Goal: Task Accomplishment & Management: Manage account settings

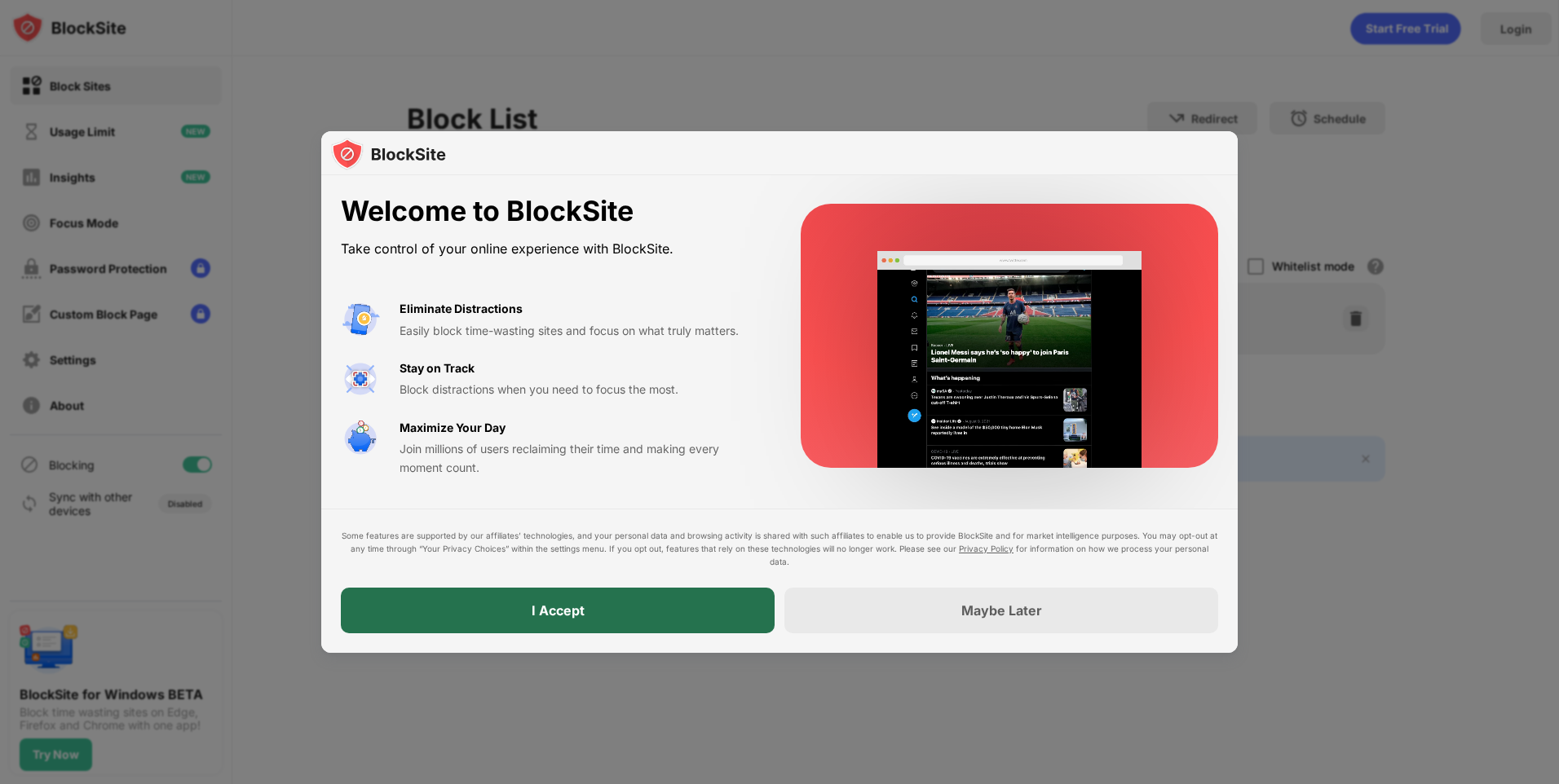
click at [558, 606] on div "I Accept" at bounding box center [557, 610] width 53 height 17
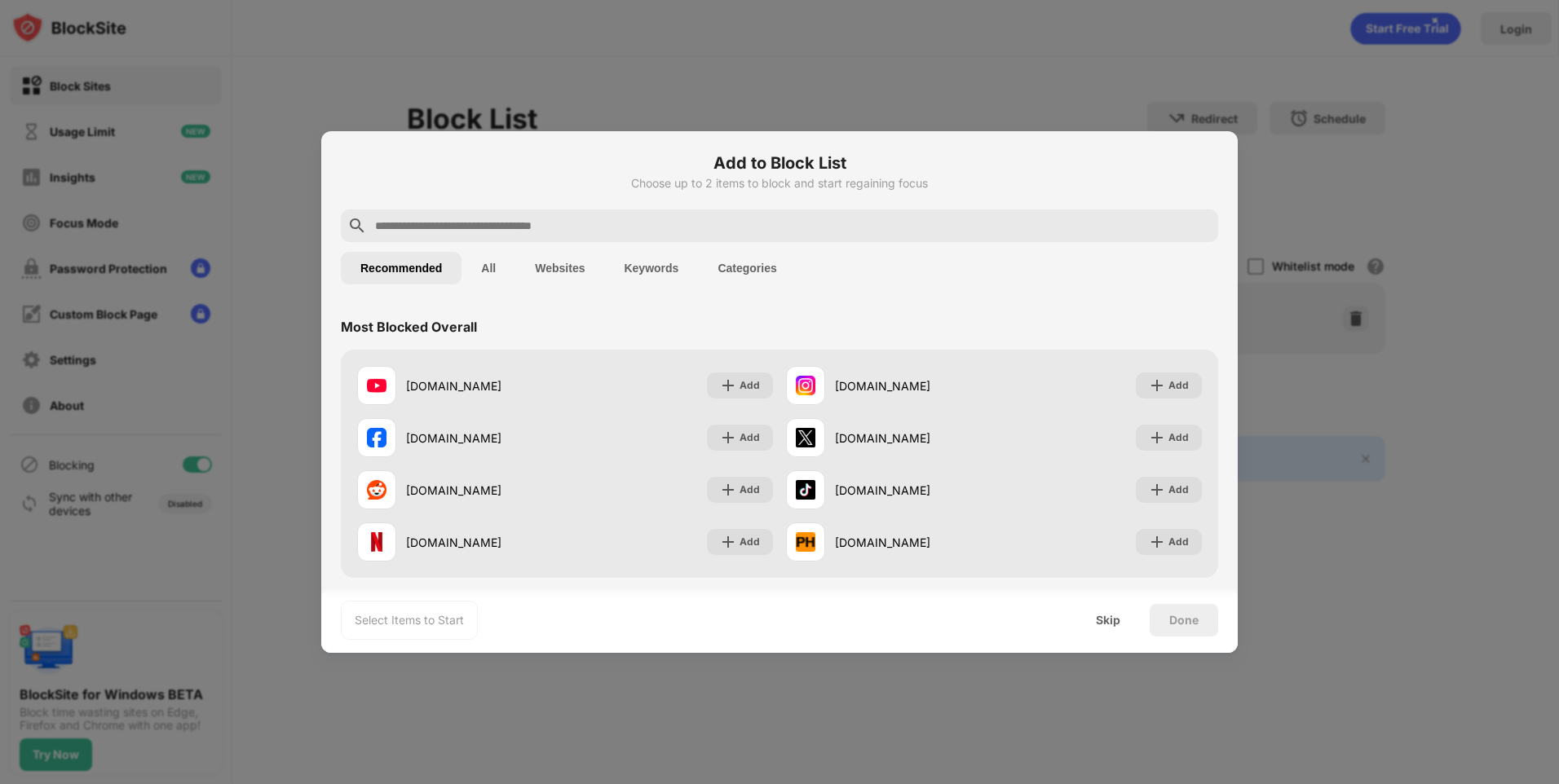
click at [466, 226] on input "text" at bounding box center [792, 226] width 838 height 19
click at [419, 225] on input "text" at bounding box center [792, 226] width 838 height 19
paste input "**********"
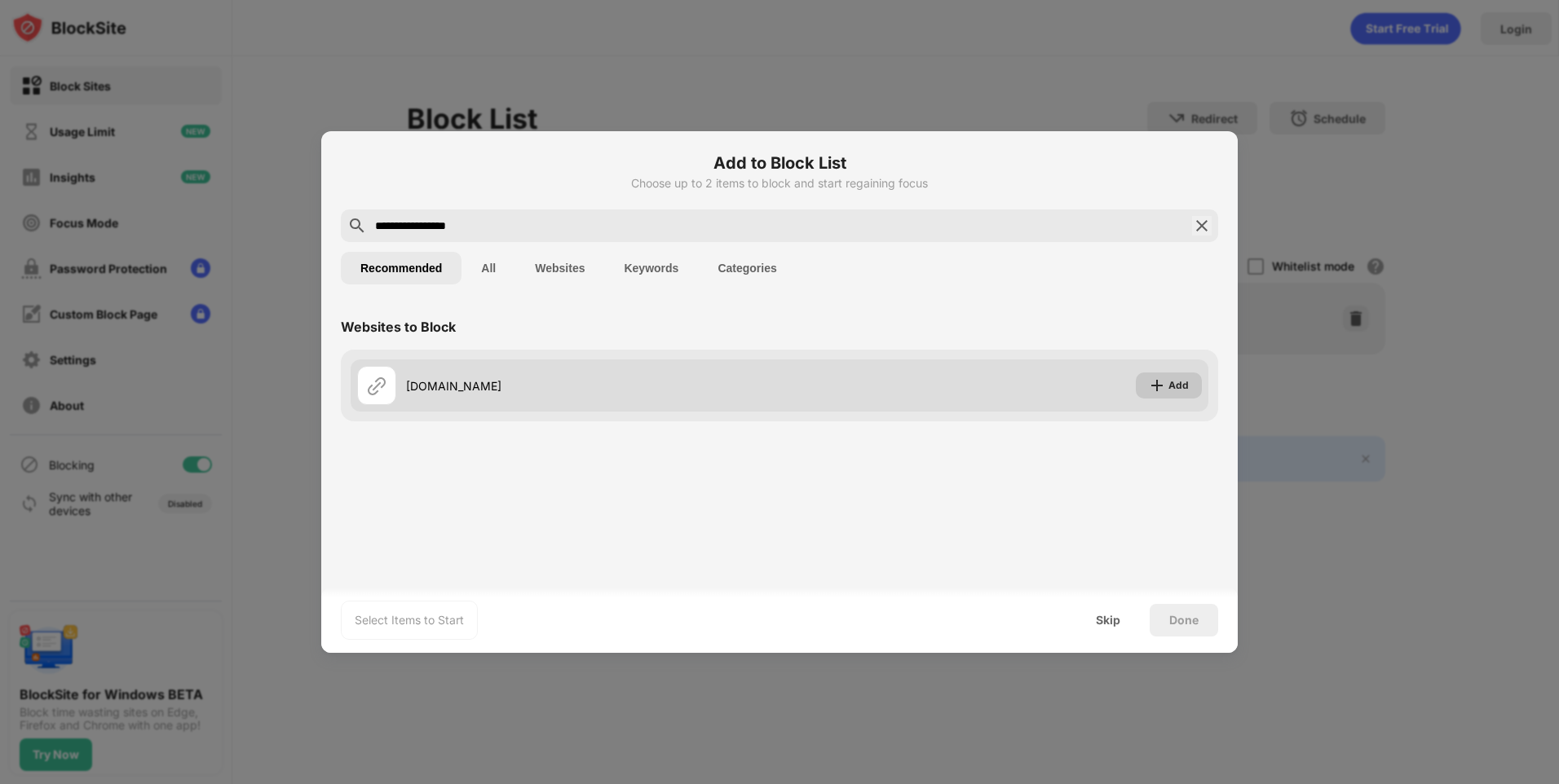
type input "**********"
click at [1177, 383] on div "Add" at bounding box center [1178, 385] width 20 height 17
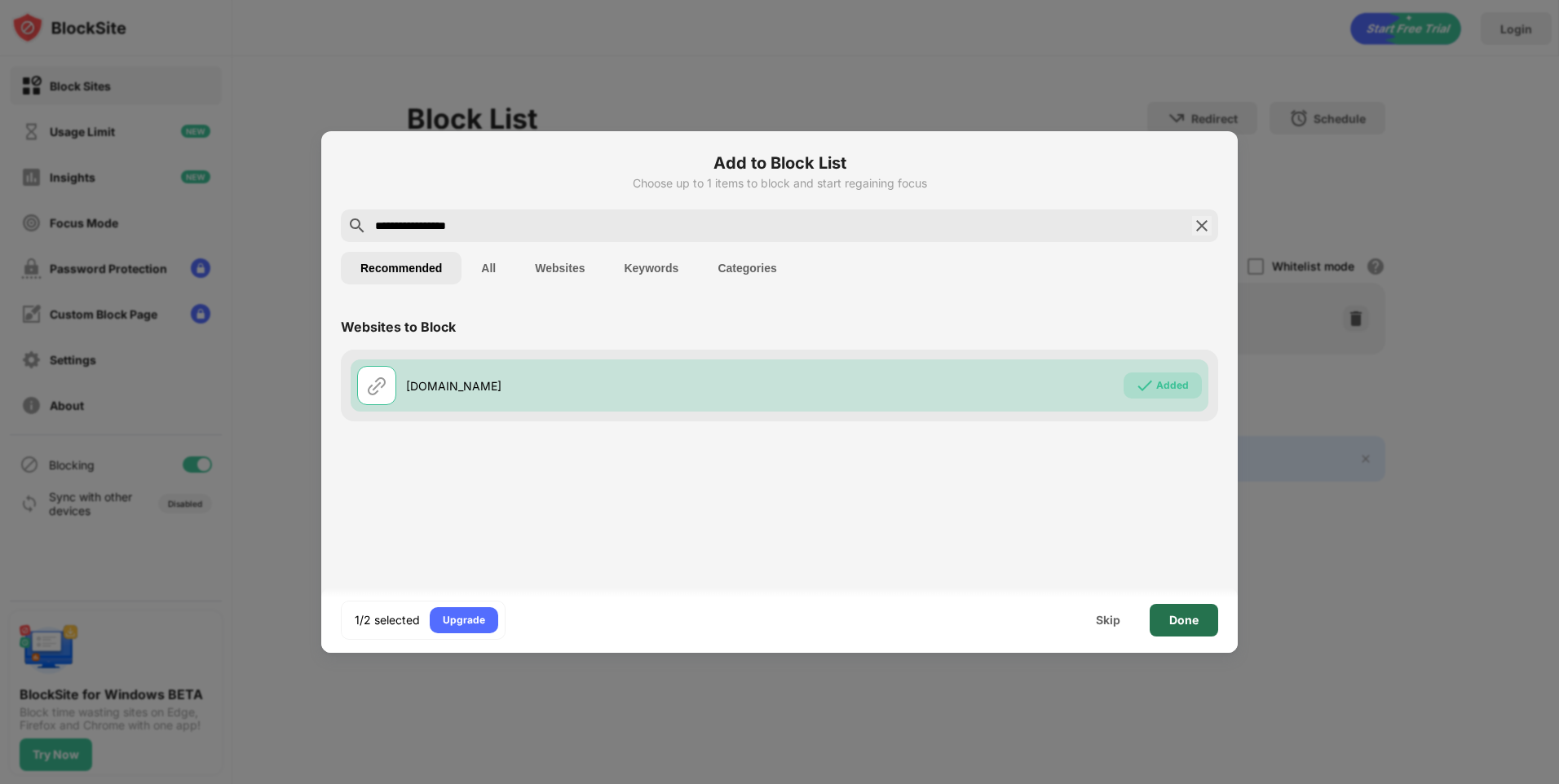
click at [1194, 621] on div "Done" at bounding box center [1183, 620] width 29 height 13
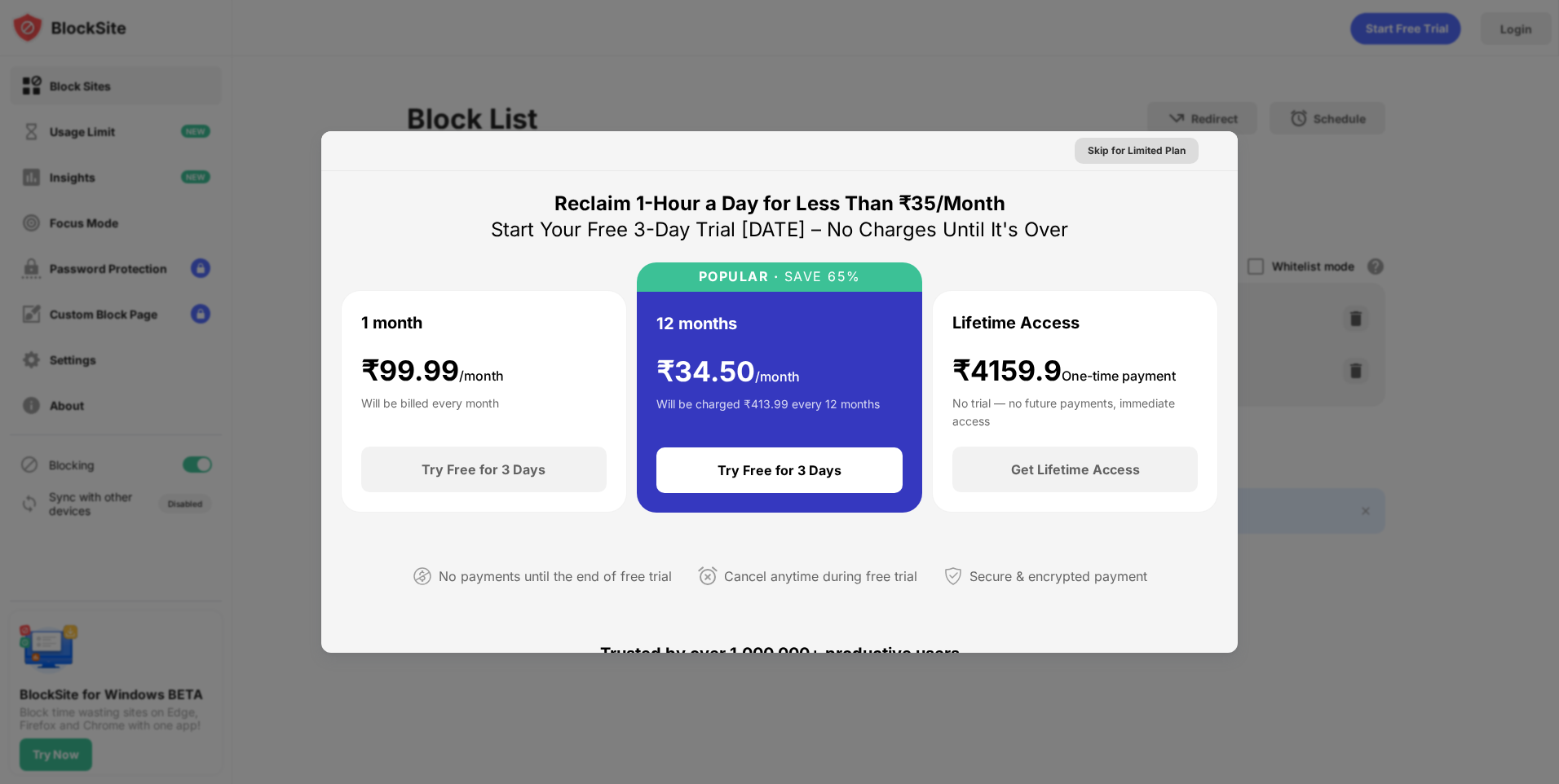
click at [1108, 150] on div "Skip for Limited Plan" at bounding box center [1136, 150] width 98 height 17
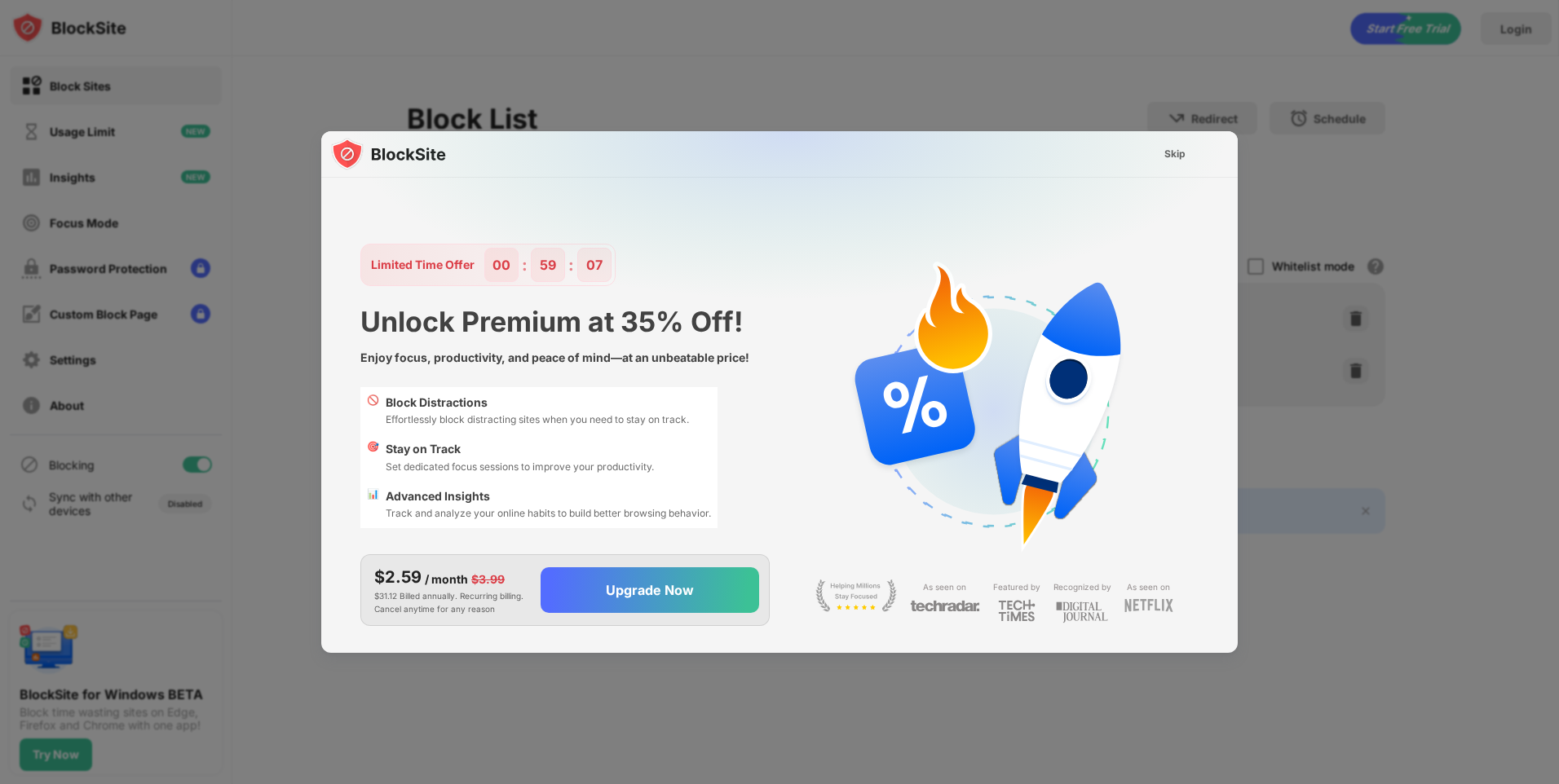
scroll to position [40, 0]
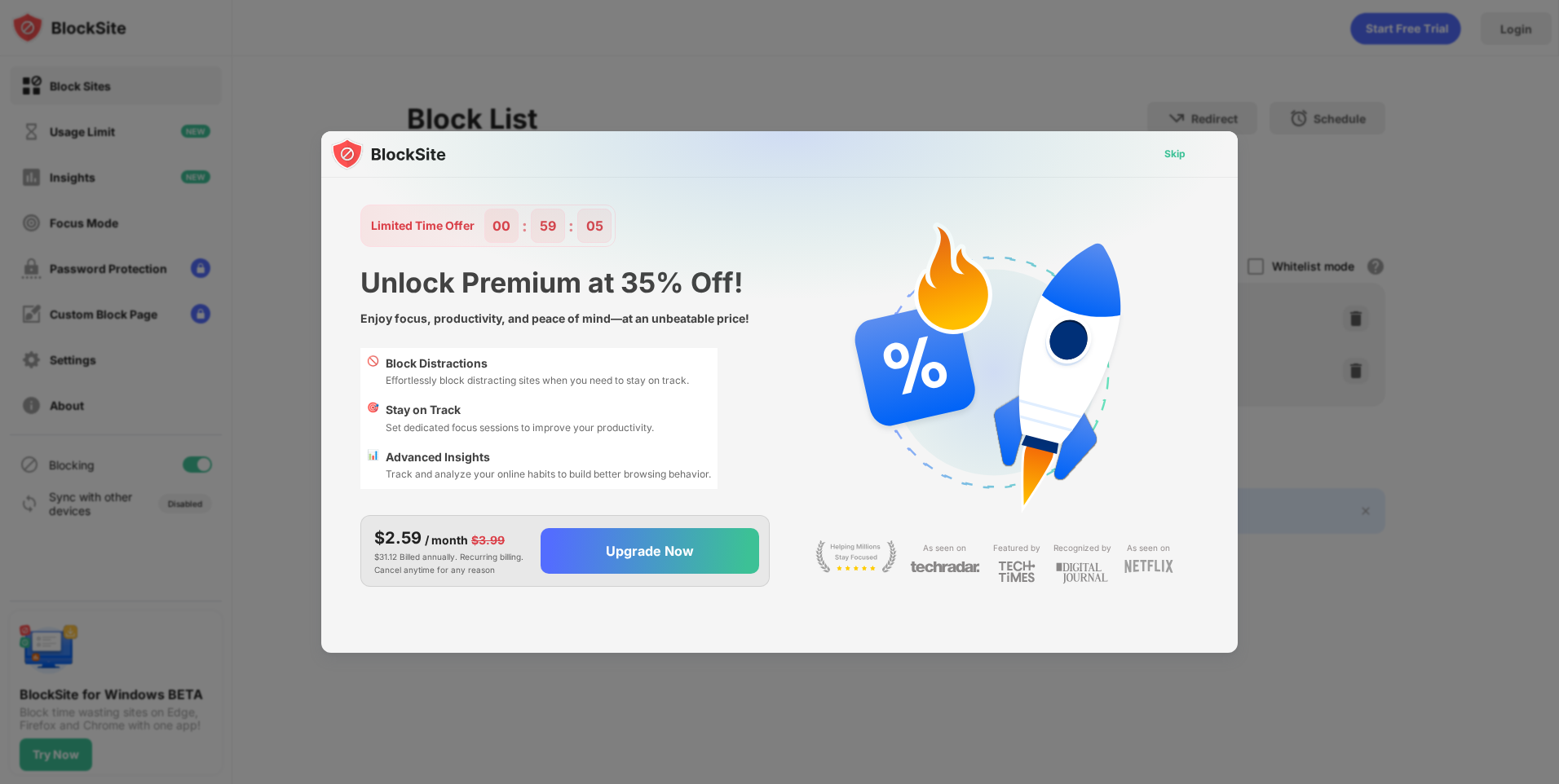
click at [1174, 149] on div "Skip" at bounding box center [1175, 154] width 21 height 17
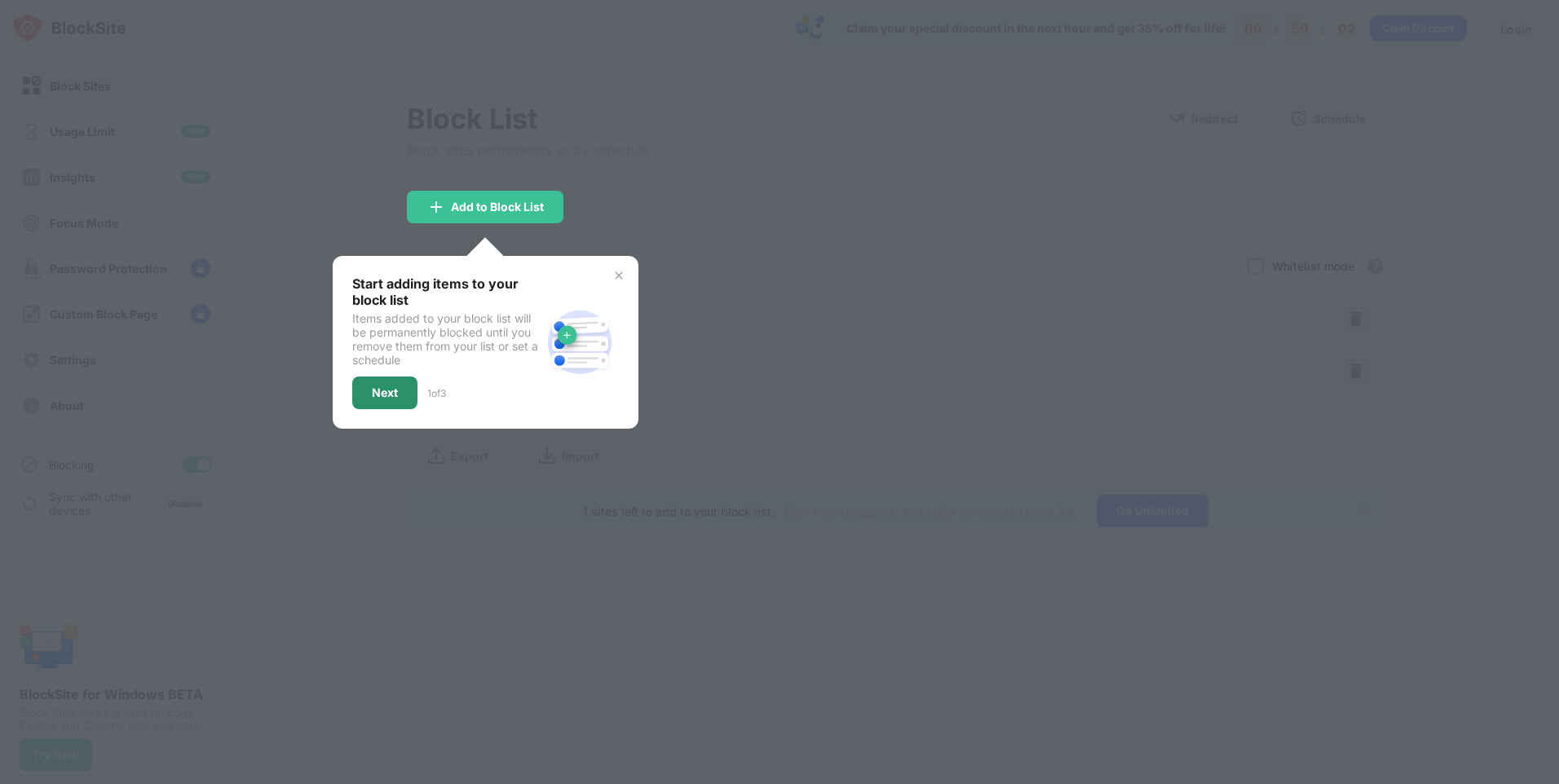
click at [375, 394] on div "Next" at bounding box center [385, 392] width 26 height 13
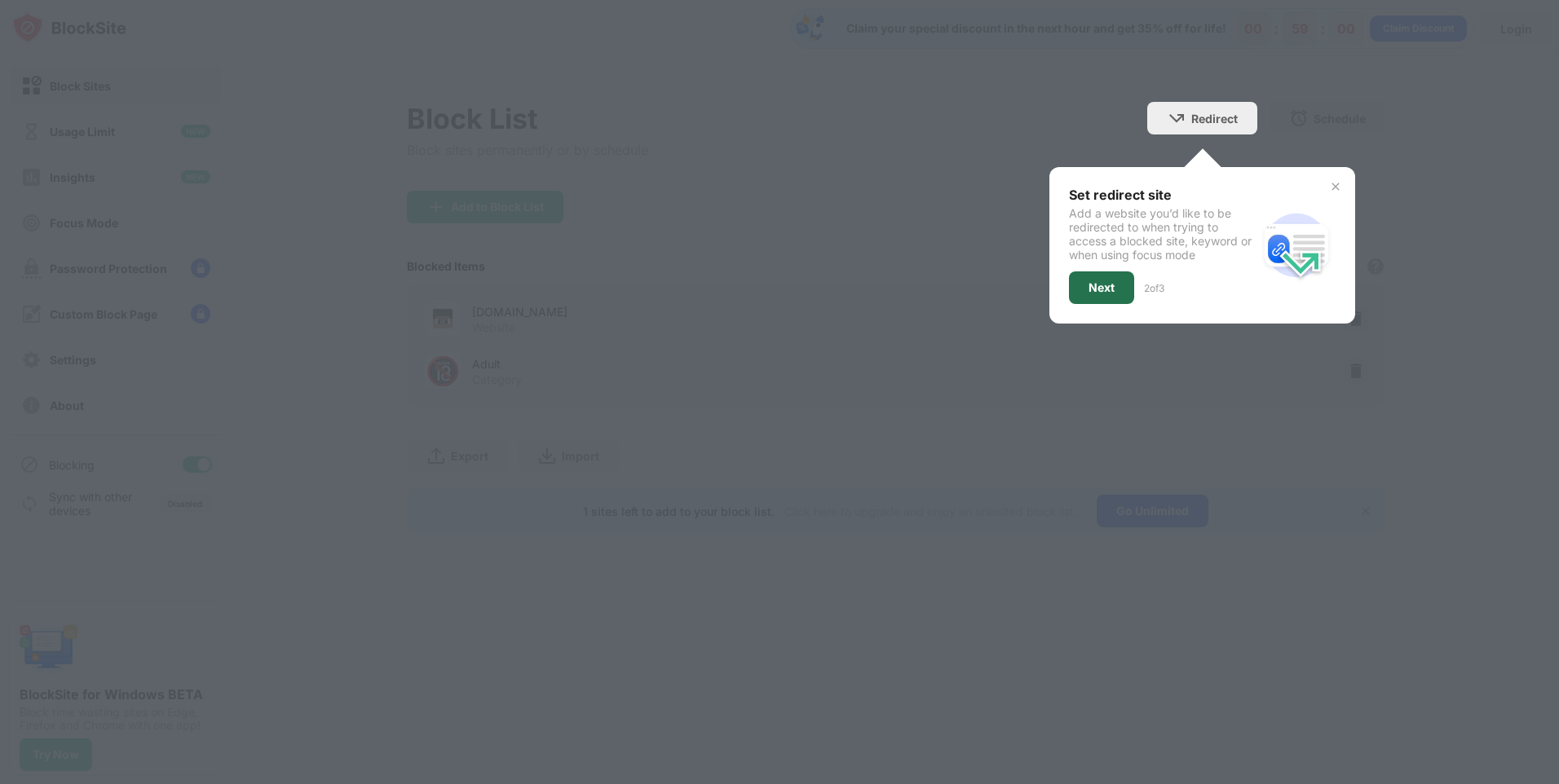
click at [1102, 285] on div "Next" at bounding box center [1102, 287] width 26 height 13
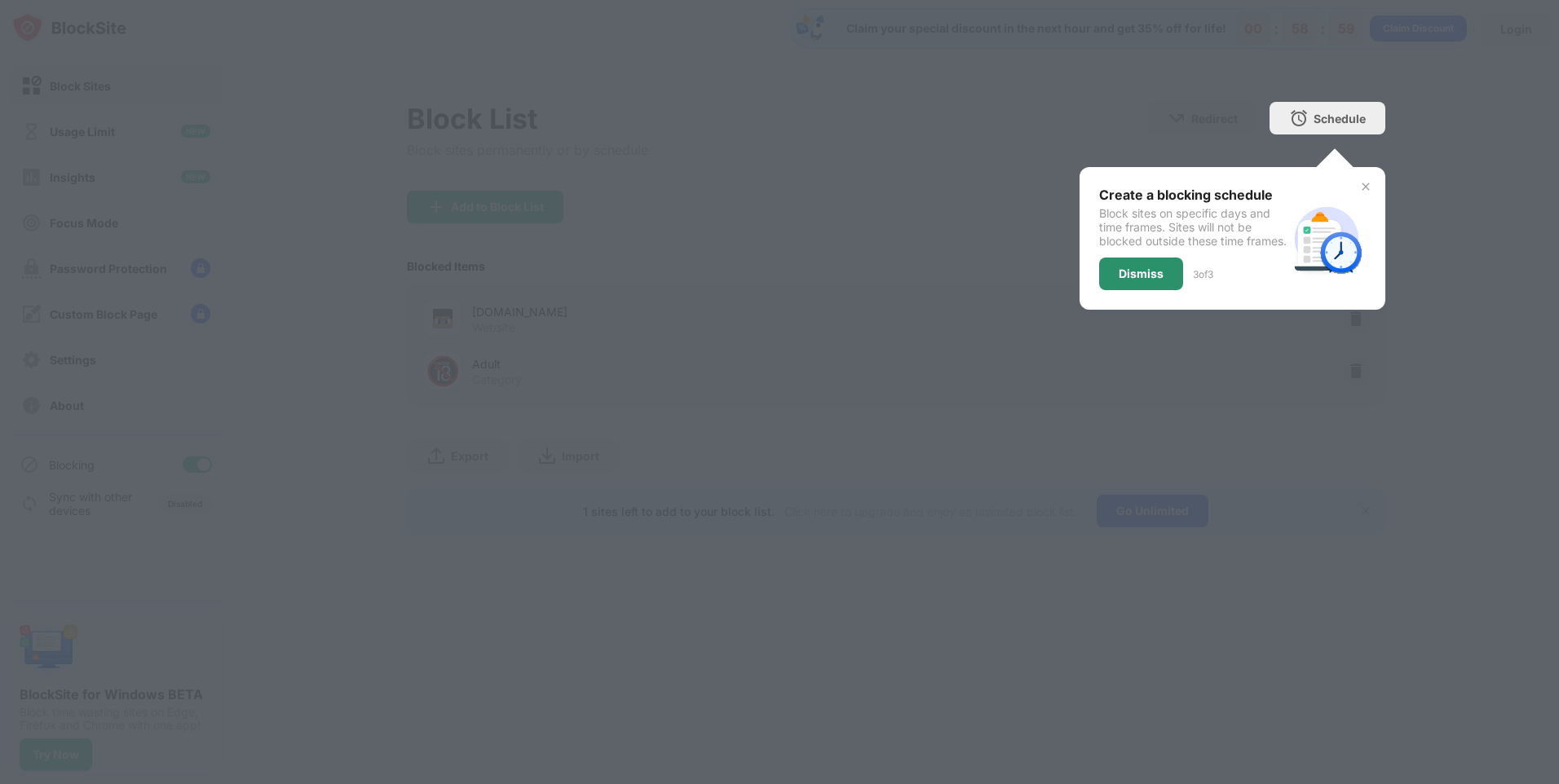
click at [1162, 276] on div "Dismiss" at bounding box center [1140, 273] width 84 height 33
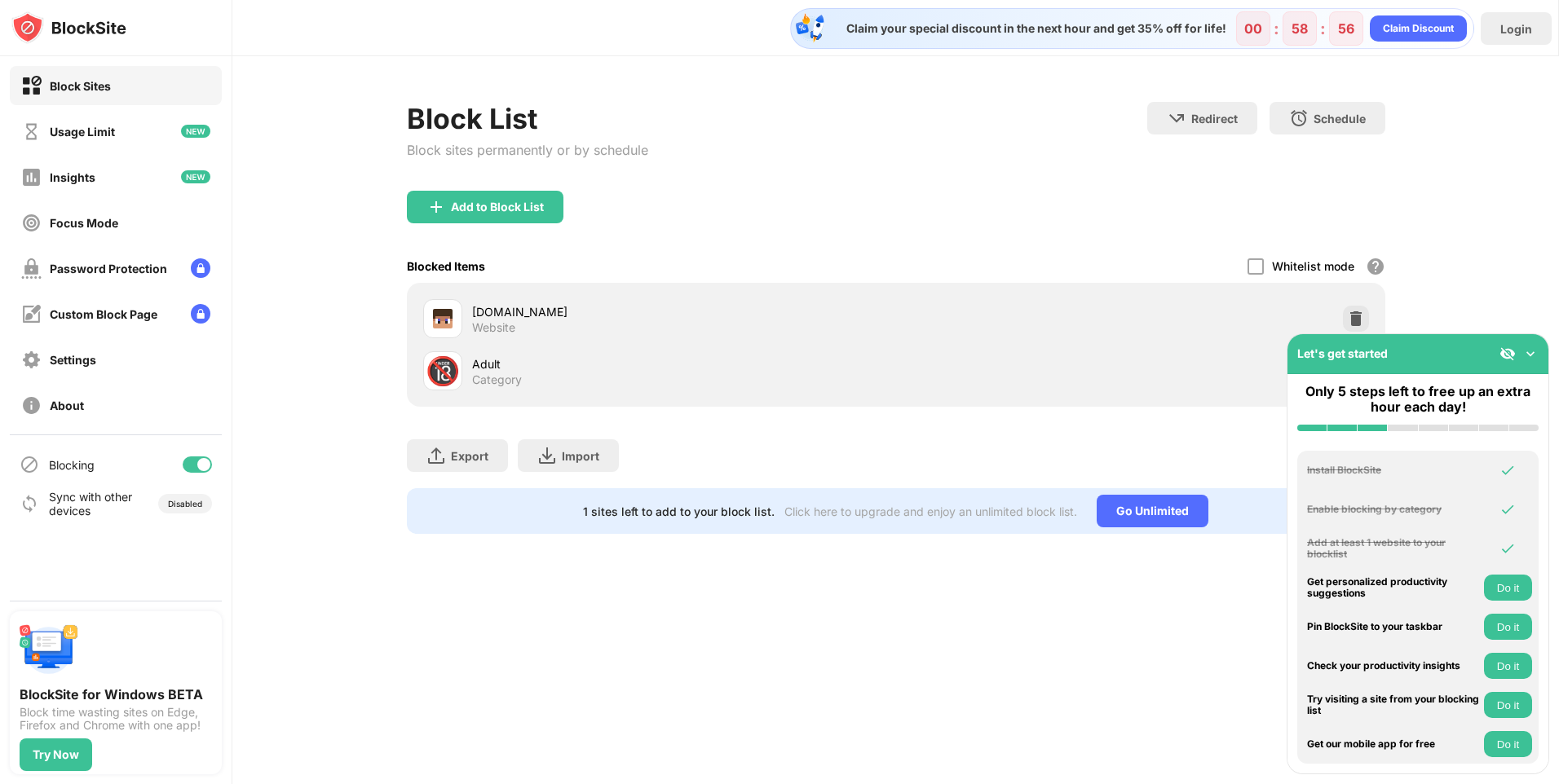
click at [1528, 293] on div "Block List Block sites permanently or by schedule Redirect Choose a site to be …" at bounding box center [895, 317] width 1326 height 523
click at [1531, 357] on img at bounding box center [1530, 353] width 17 height 17
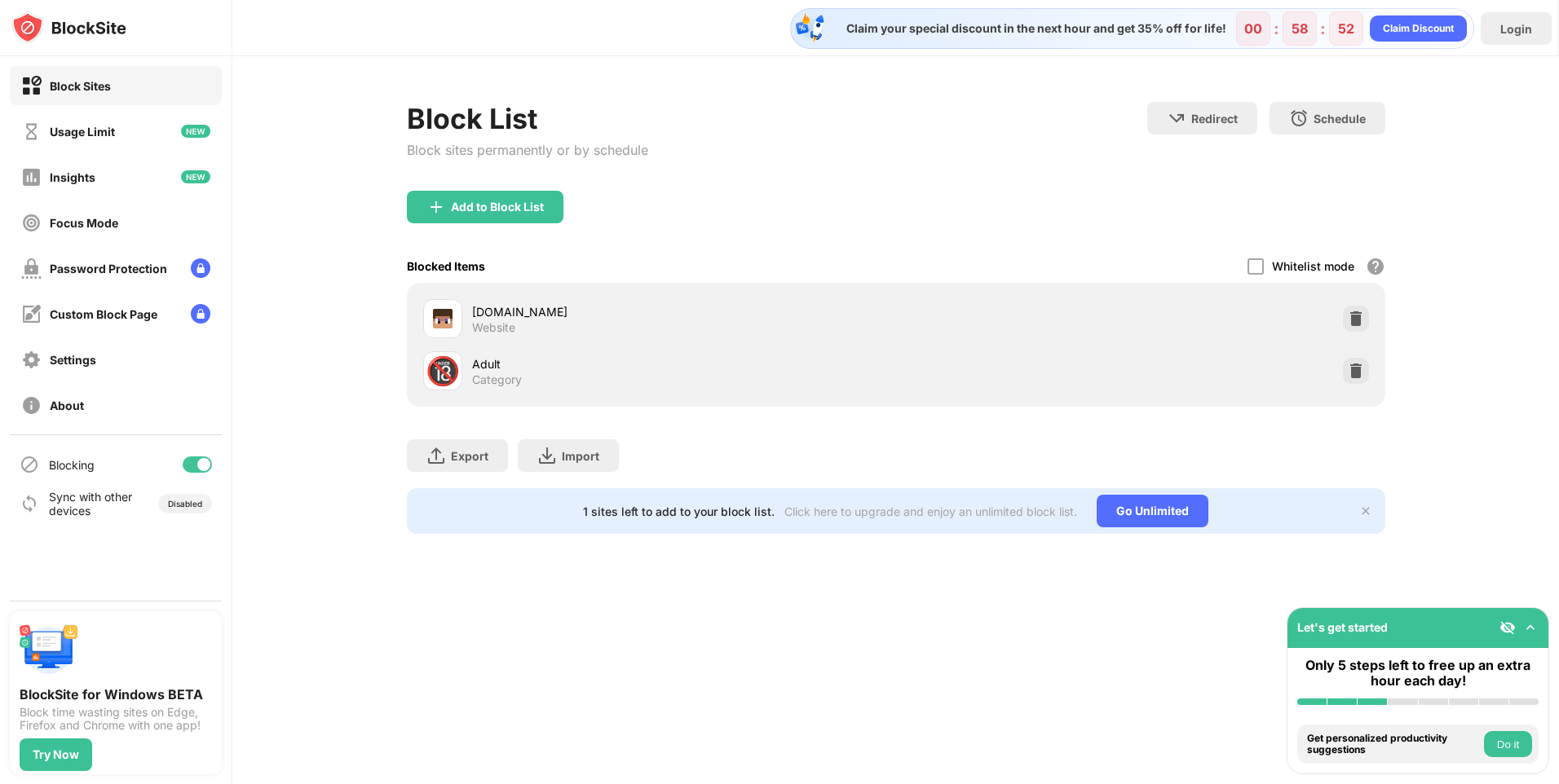
click at [1435, 427] on div "Block List Block sites permanently or by schedule Redirect Choose a site to be …" at bounding box center [895, 317] width 1326 height 523
click at [1532, 367] on div "Block List Block sites permanently or by schedule Redirect Choose a site to be …" at bounding box center [895, 317] width 1326 height 523
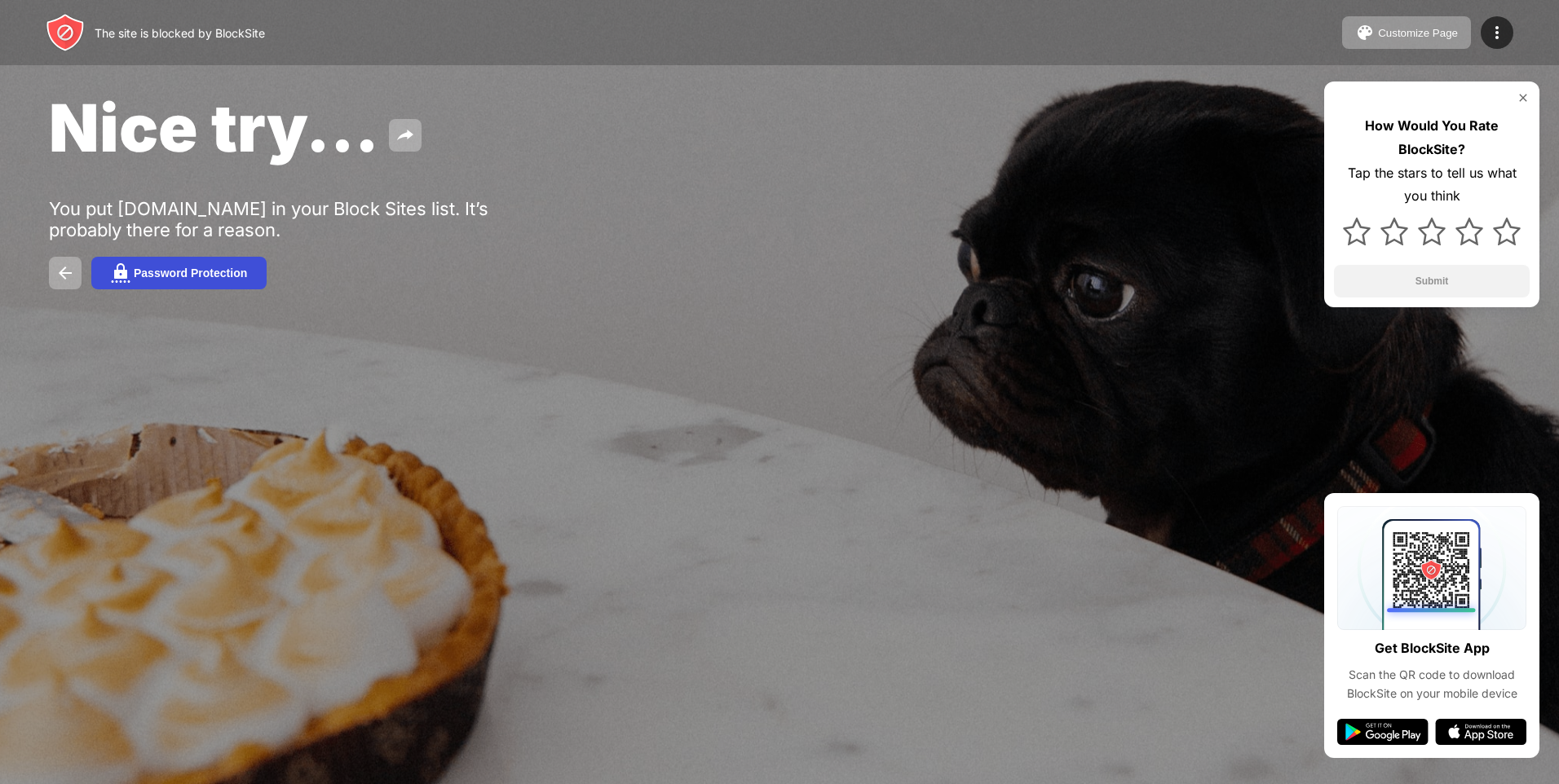
click at [157, 264] on button "Password Protection" at bounding box center [178, 272] width 175 height 33
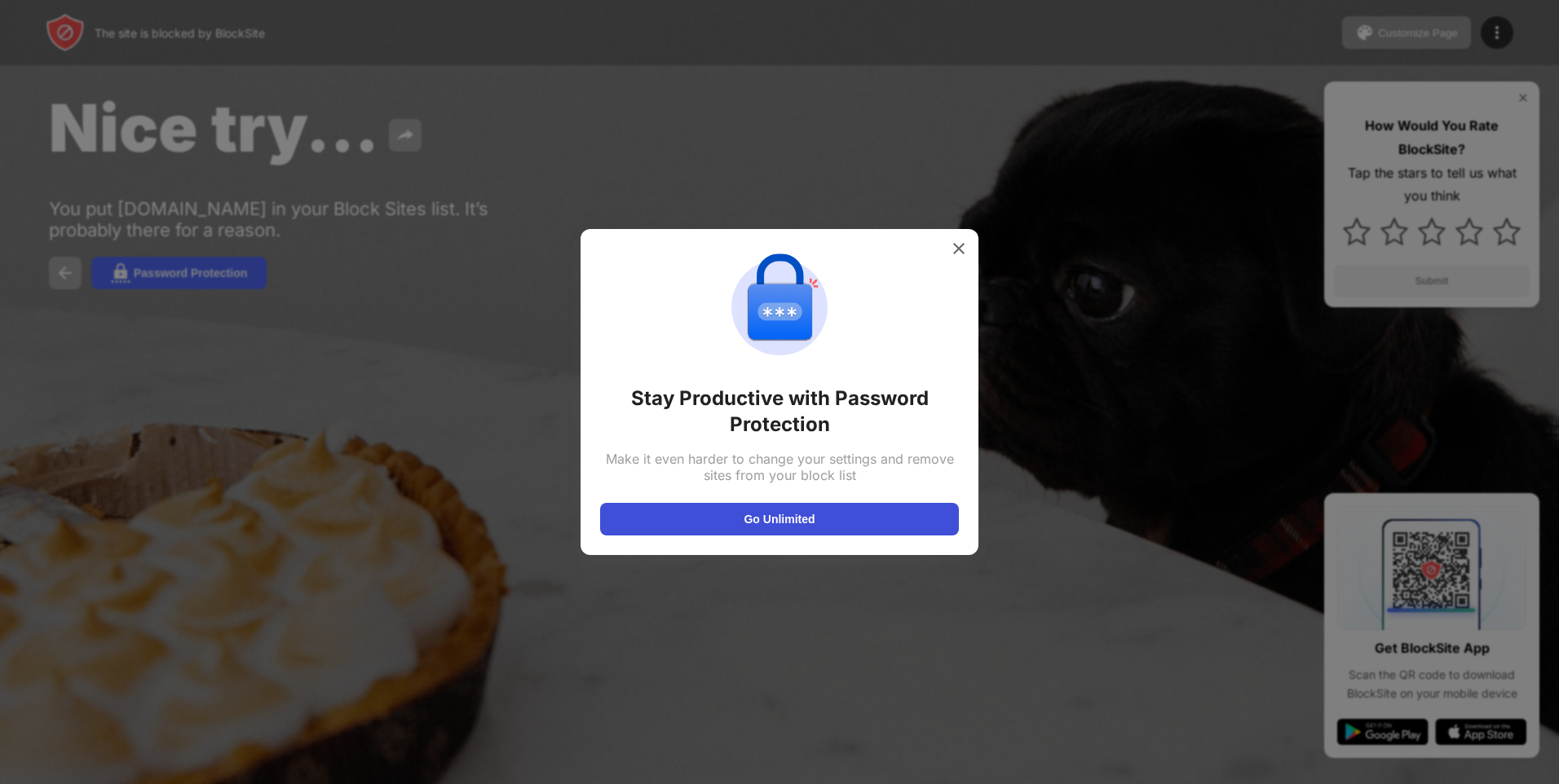
click at [767, 526] on button "Go Unlimited" at bounding box center [779, 519] width 359 height 33
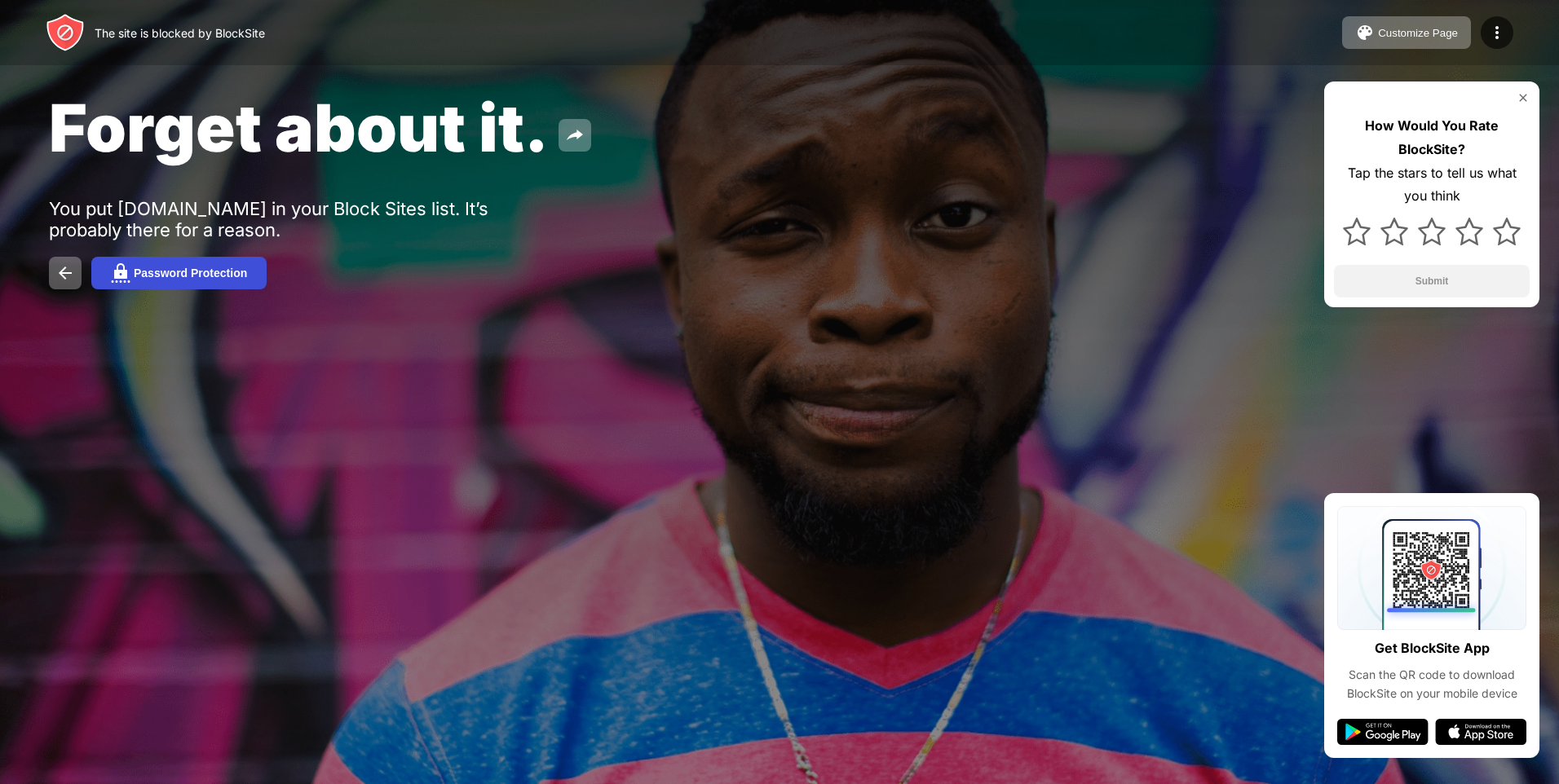
click at [221, 260] on button "Password Protection" at bounding box center [178, 272] width 175 height 33
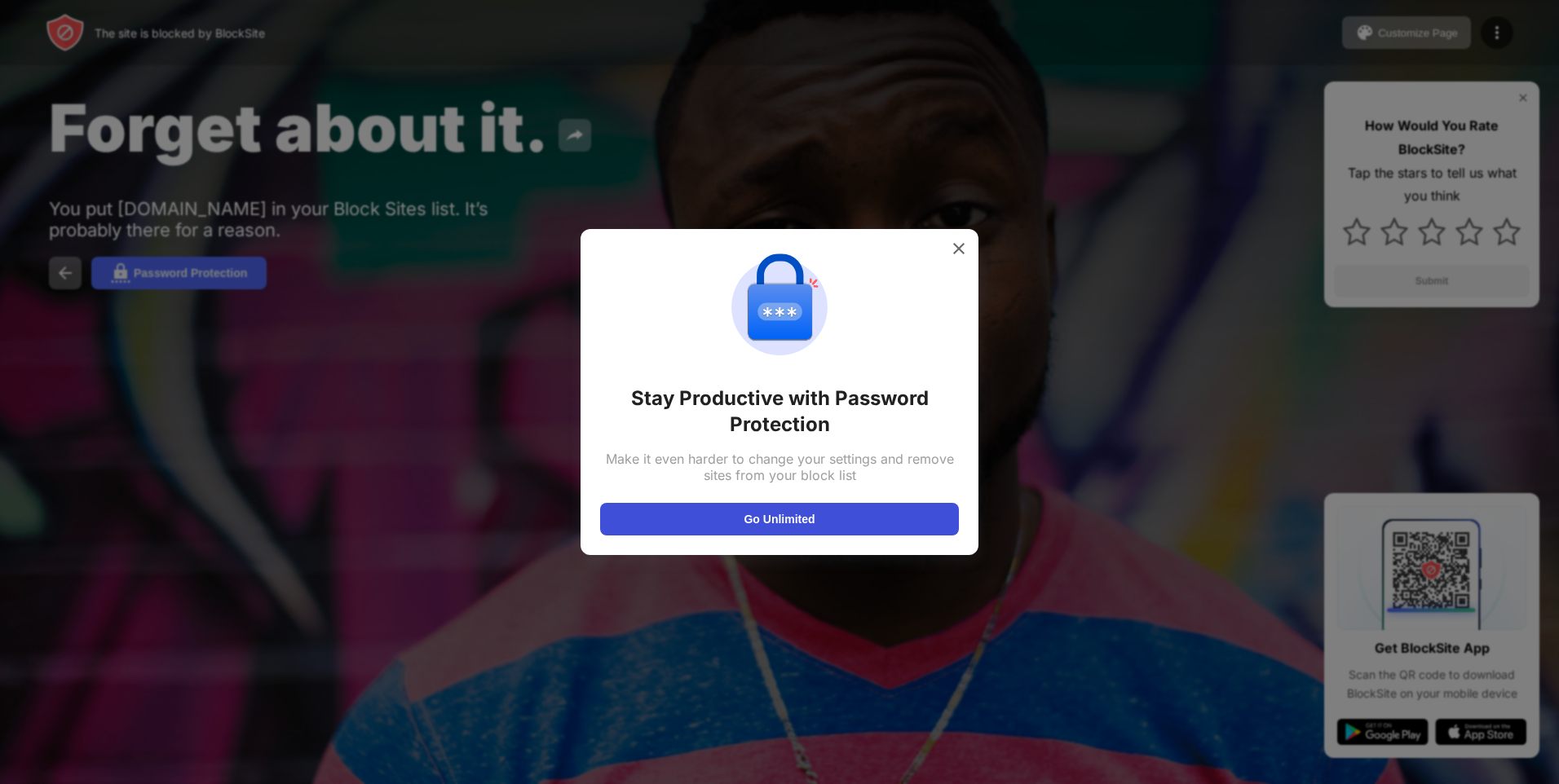
click at [764, 526] on button "Go Unlimited" at bounding box center [779, 519] width 359 height 33
click at [965, 249] on img at bounding box center [958, 248] width 17 height 17
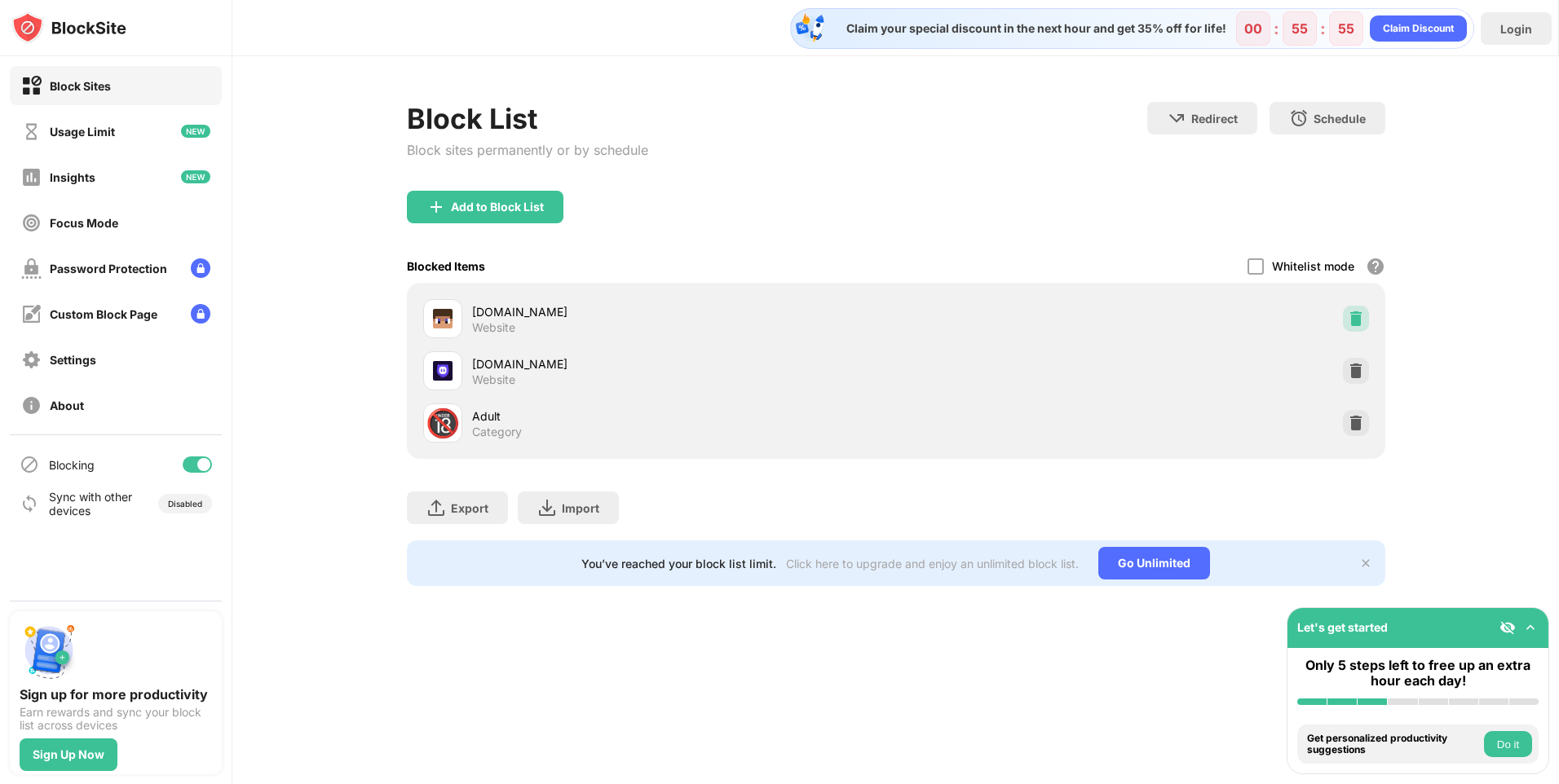
click at [1355, 314] on img at bounding box center [1356, 318] width 17 height 17
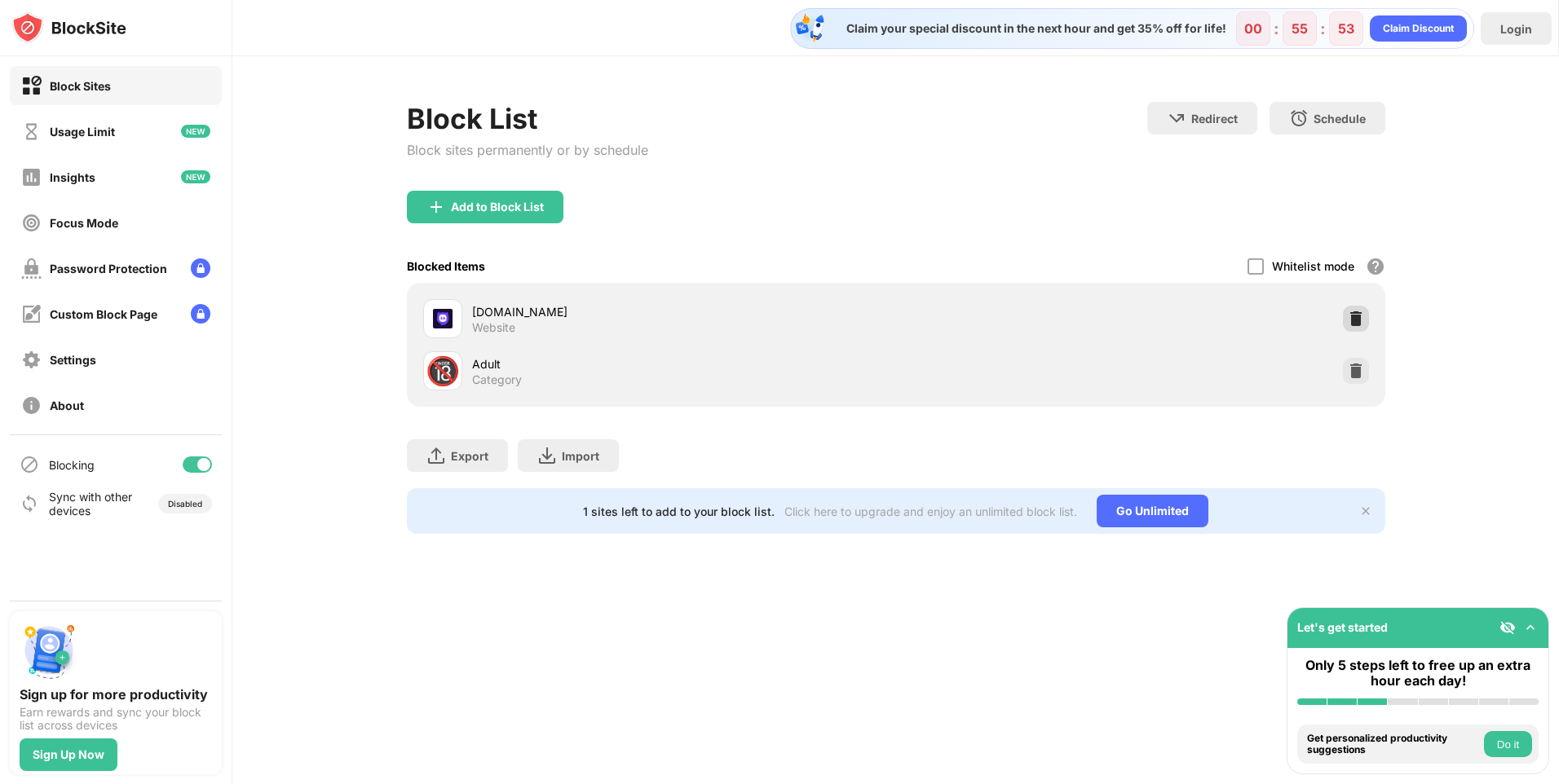
click at [1354, 315] on img at bounding box center [1356, 318] width 17 height 17
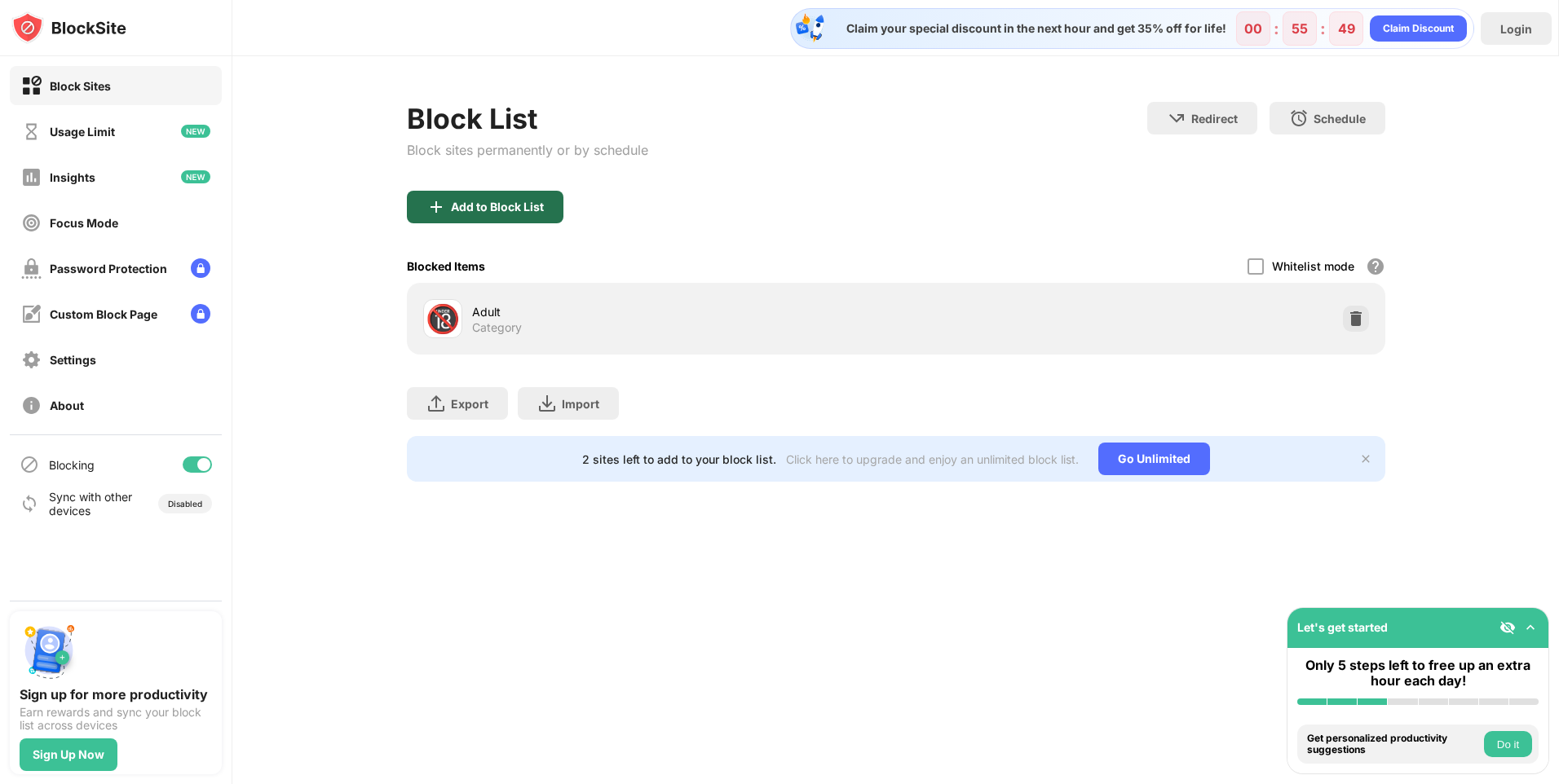
click at [534, 207] on div "Add to Block List" at bounding box center [498, 207] width 93 height 13
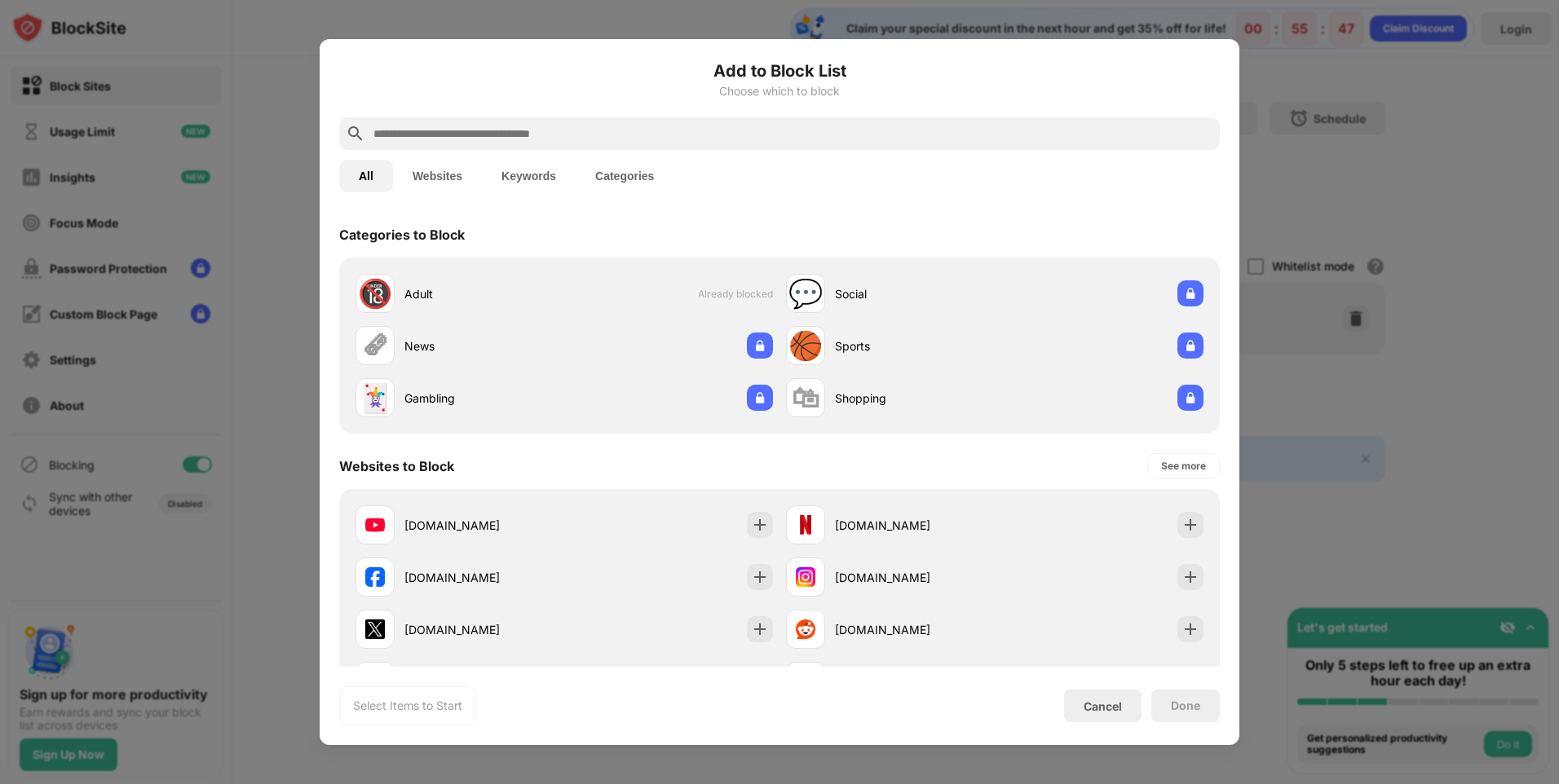
click at [503, 134] on input "text" at bounding box center [792, 134] width 841 height 19
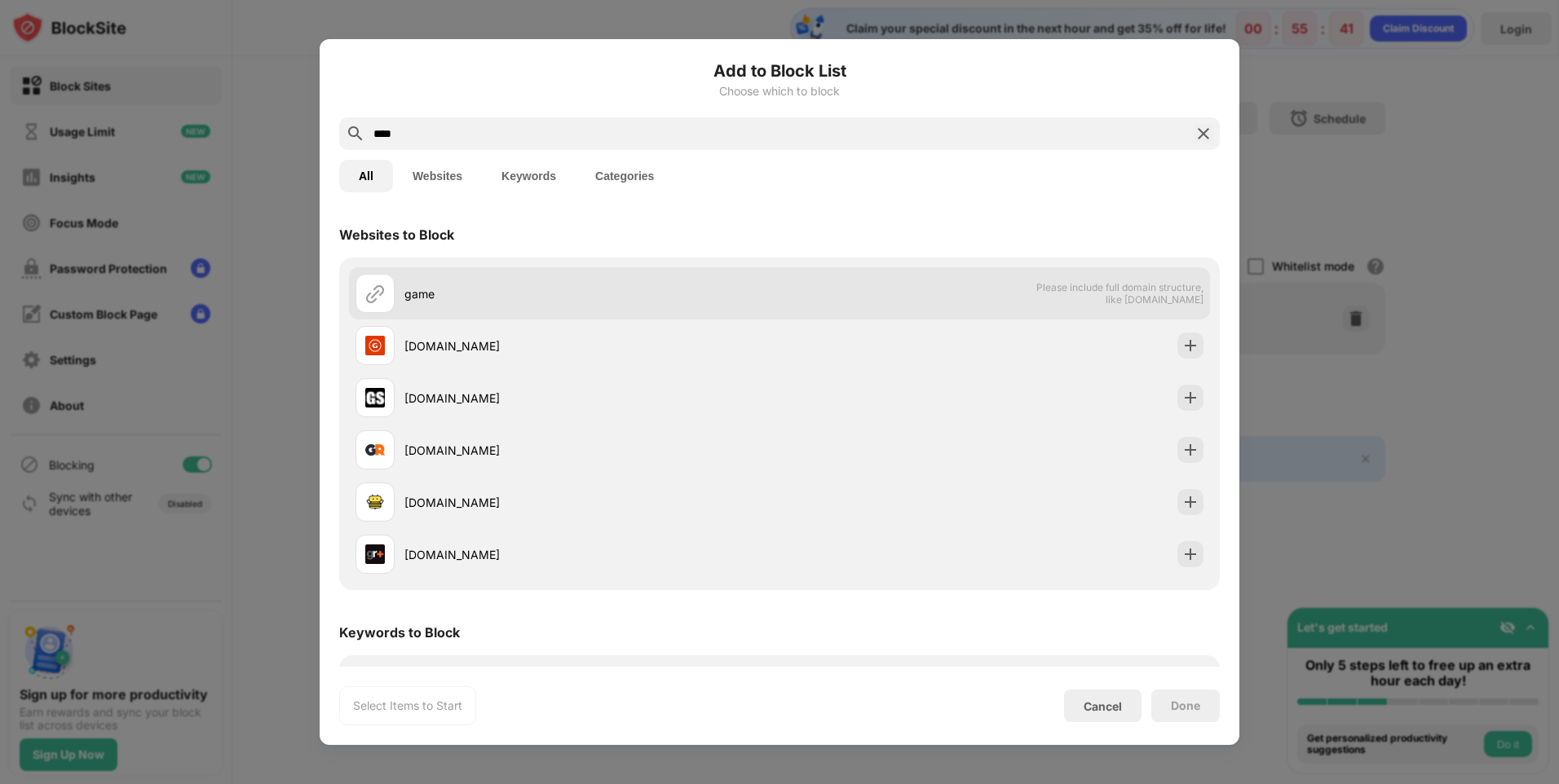
type input "****"
click at [422, 294] on div "game" at bounding box center [592, 293] width 375 height 17
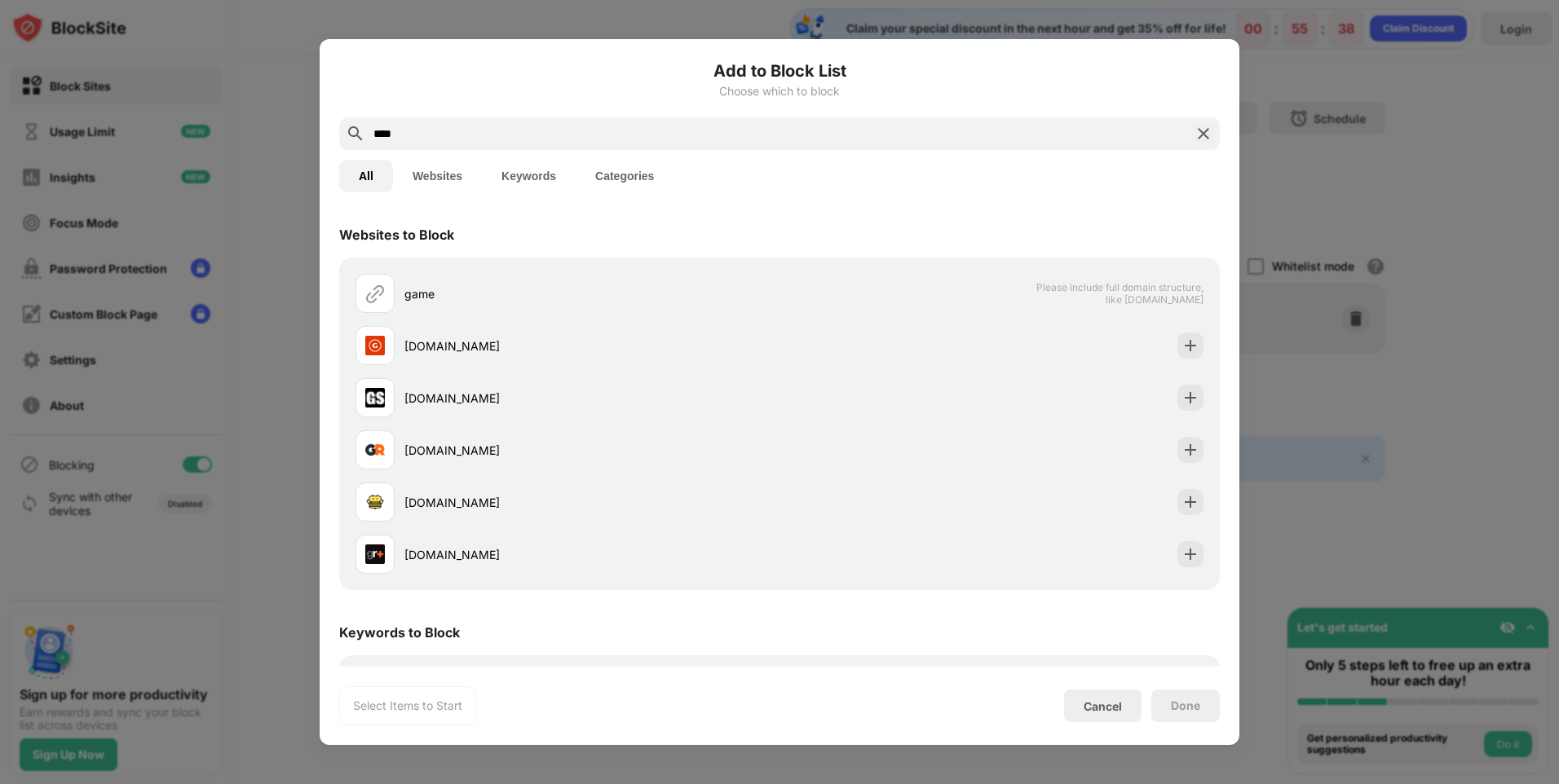
click at [970, 229] on div "Websites to Block" at bounding box center [779, 235] width 880 height 46
click at [511, 171] on button "Keywords" at bounding box center [528, 176] width 94 height 33
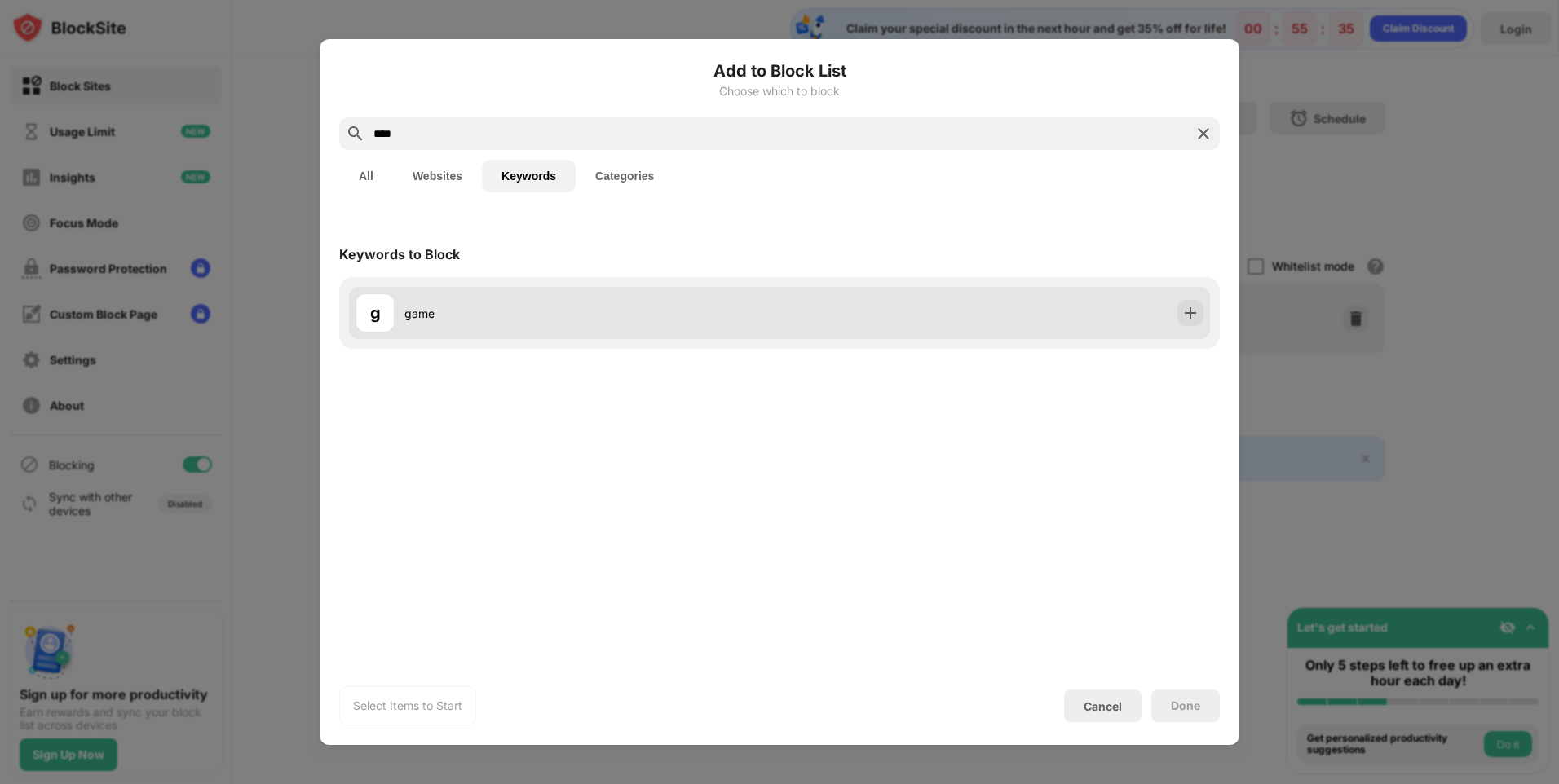
click at [419, 292] on div "g game" at bounding box center [779, 312] width 861 height 52
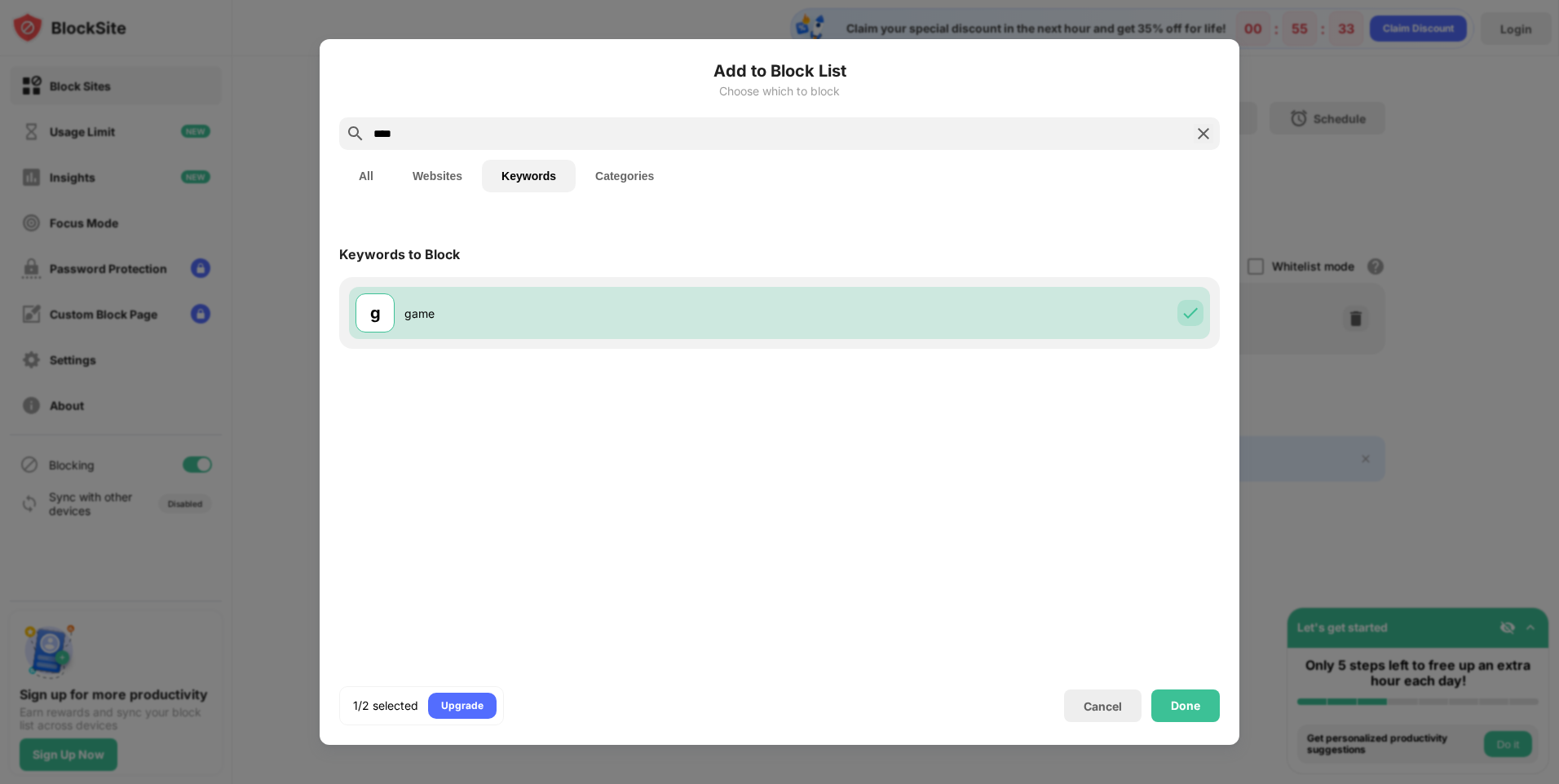
click at [630, 179] on button "Categories" at bounding box center [624, 176] width 98 height 33
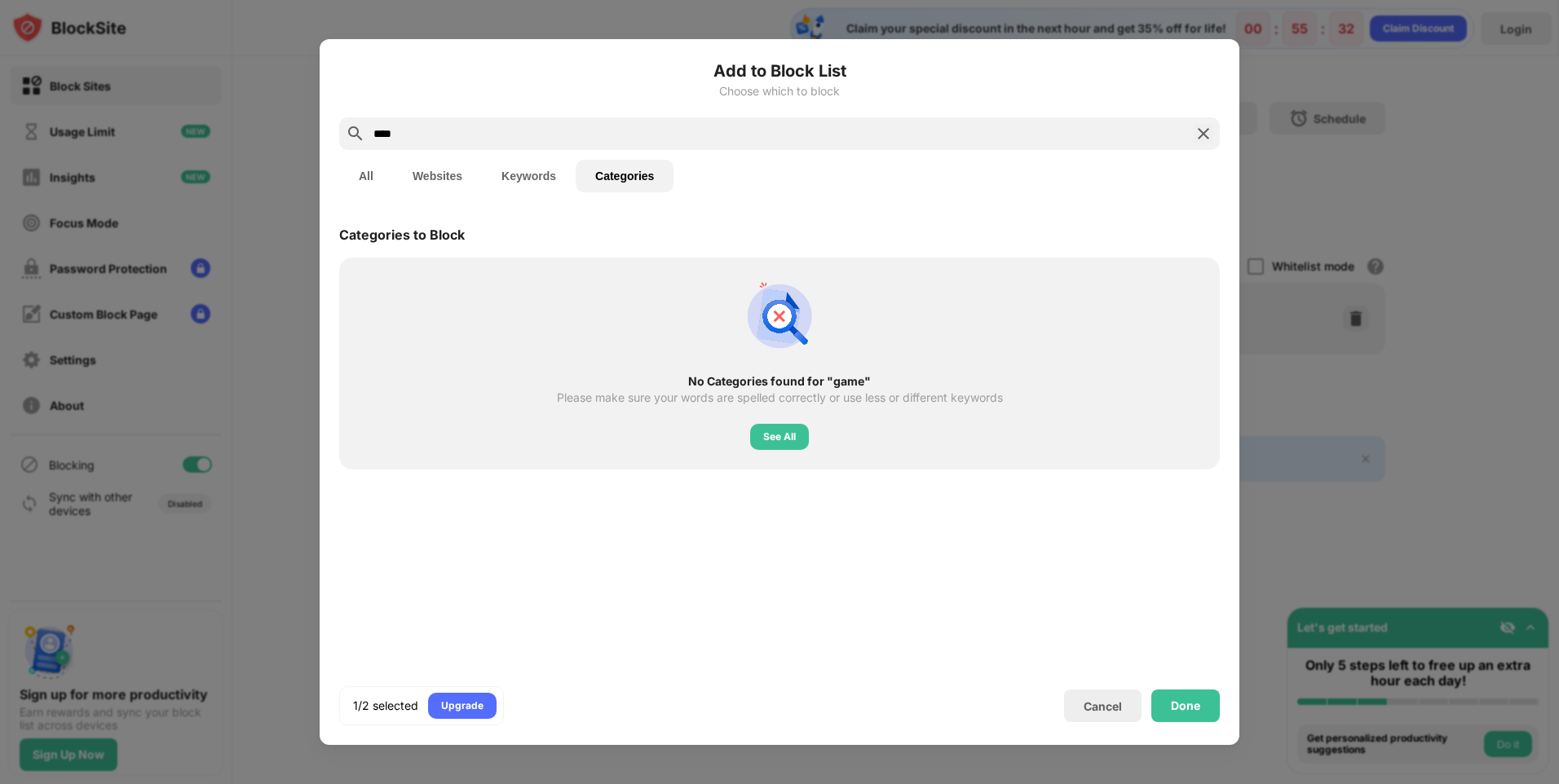
click at [513, 176] on button "Keywords" at bounding box center [528, 176] width 94 height 33
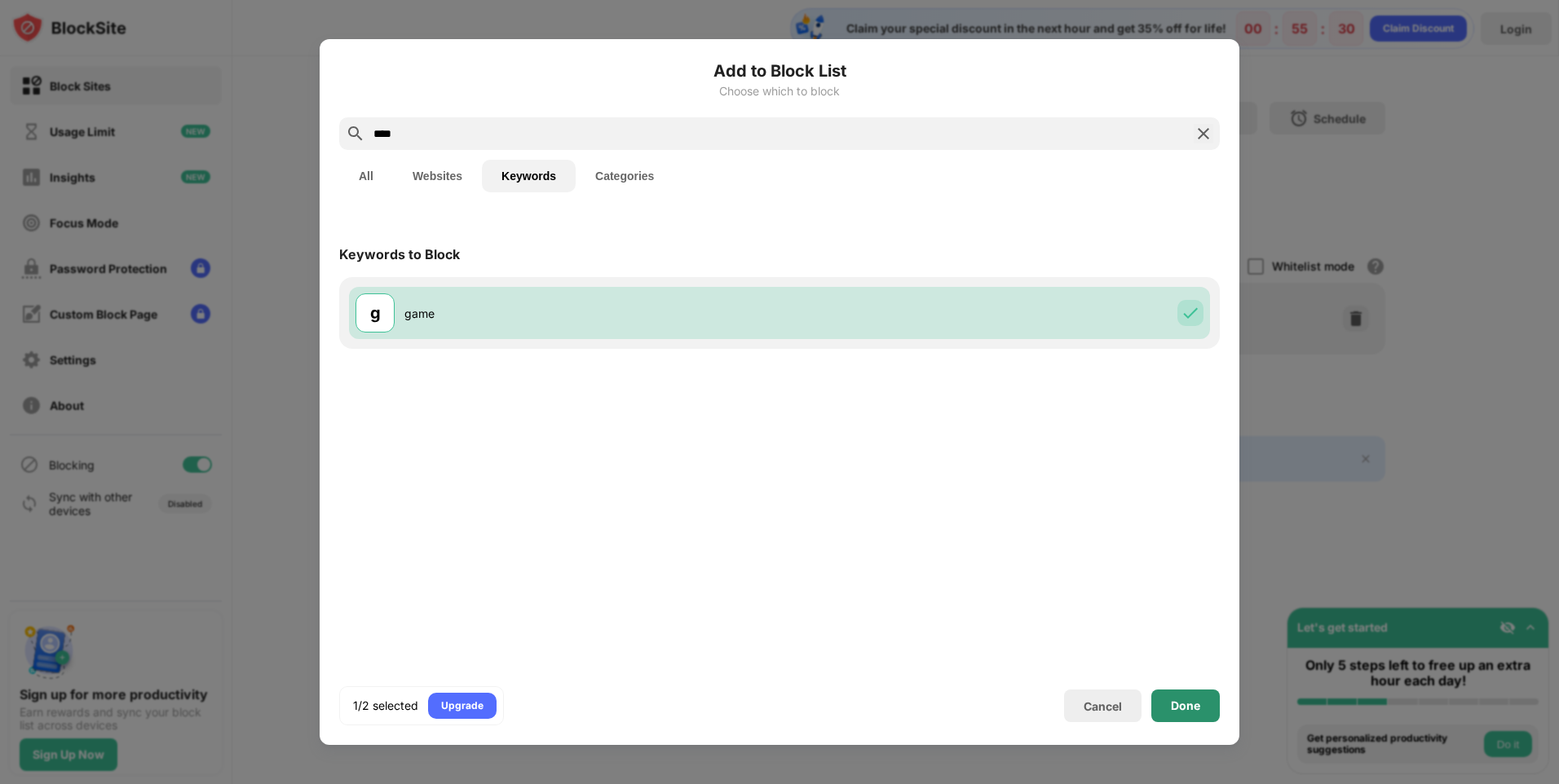
click at [1198, 701] on div "Done" at bounding box center [1184, 705] width 29 height 13
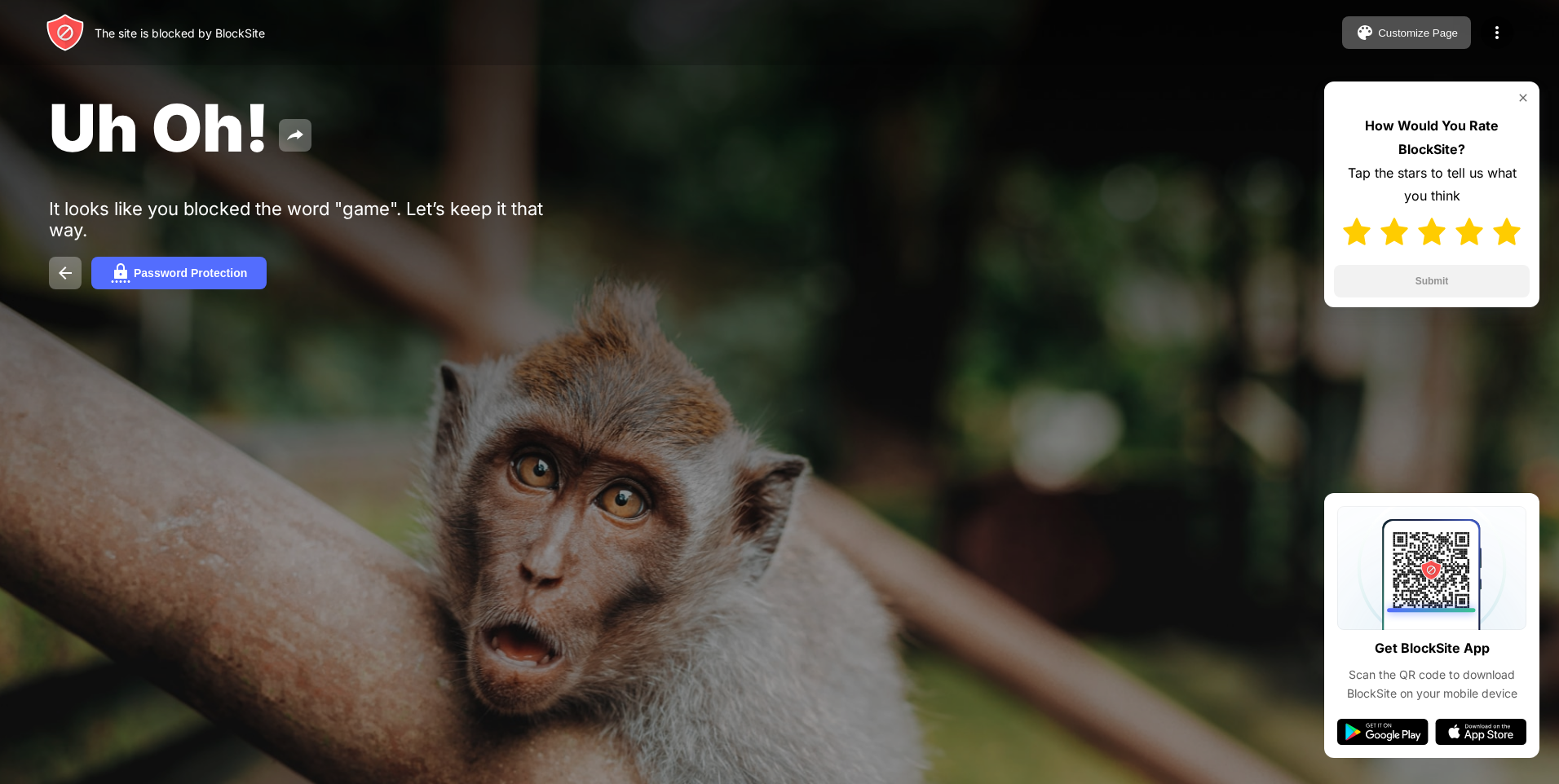
click at [1508, 240] on img at bounding box center [1507, 232] width 28 height 28
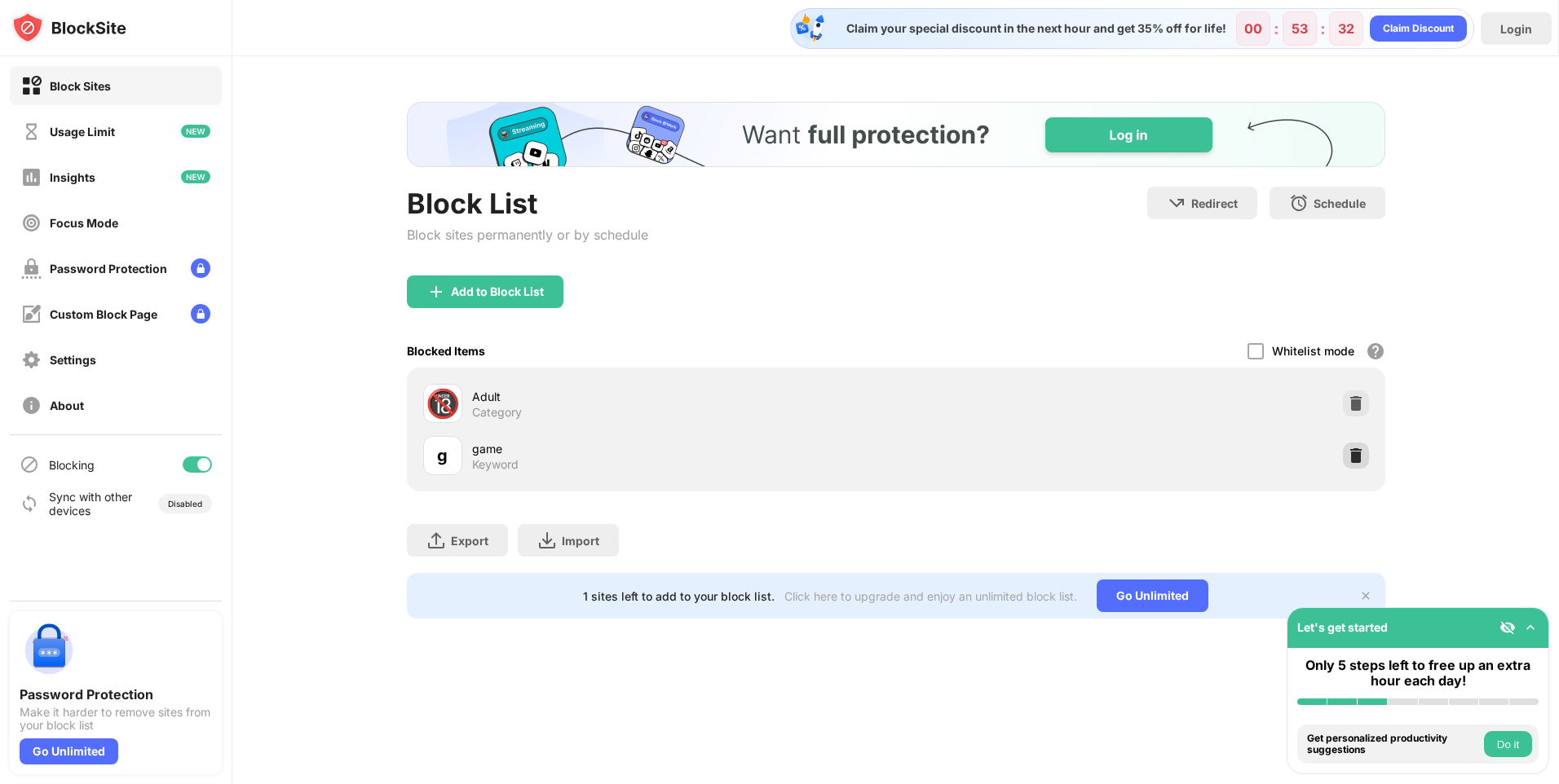
click at [1350, 449] on img at bounding box center [1356, 455] width 17 height 17
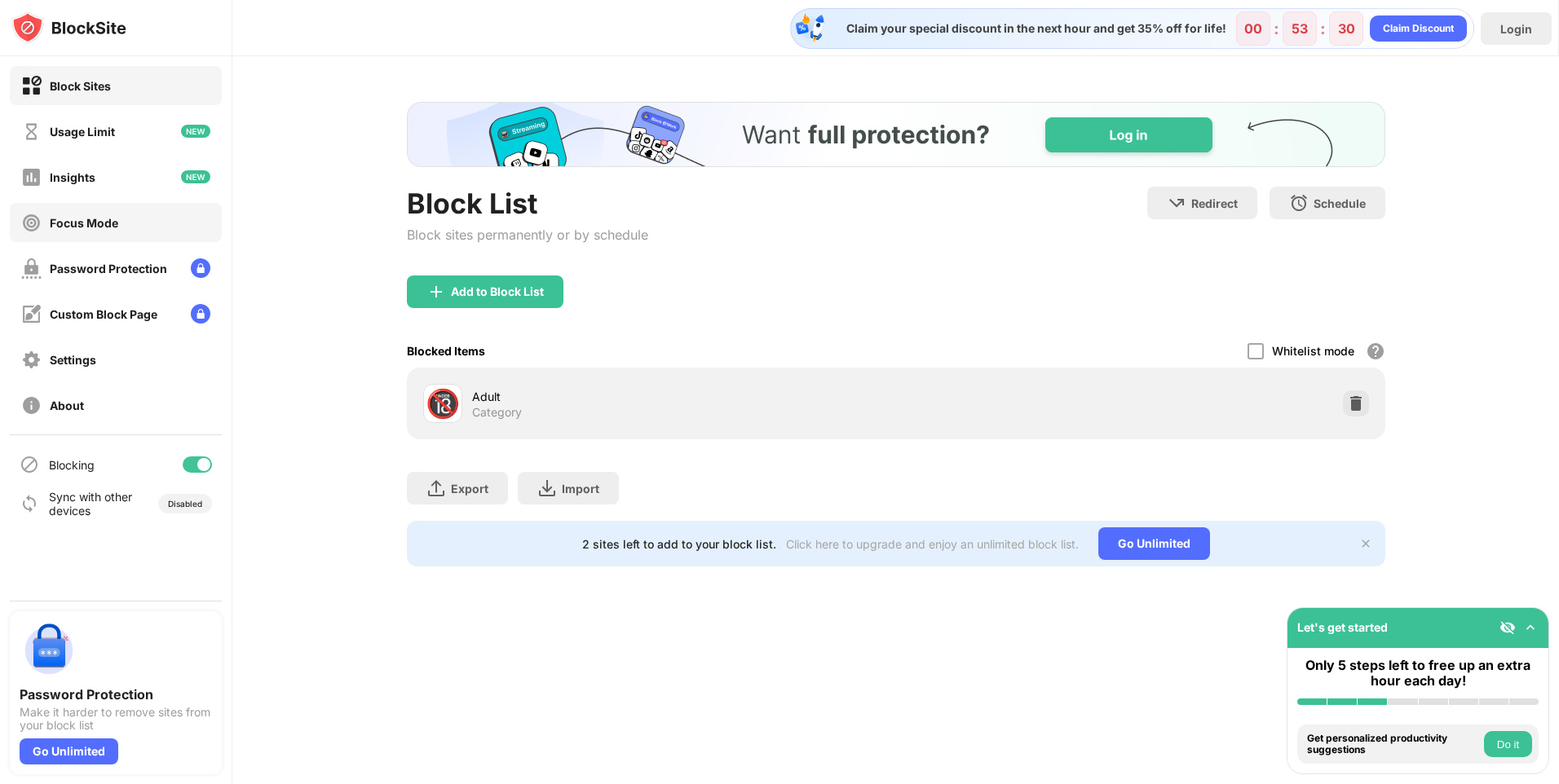
click at [96, 221] on div "Focus Mode" at bounding box center [84, 223] width 69 height 14
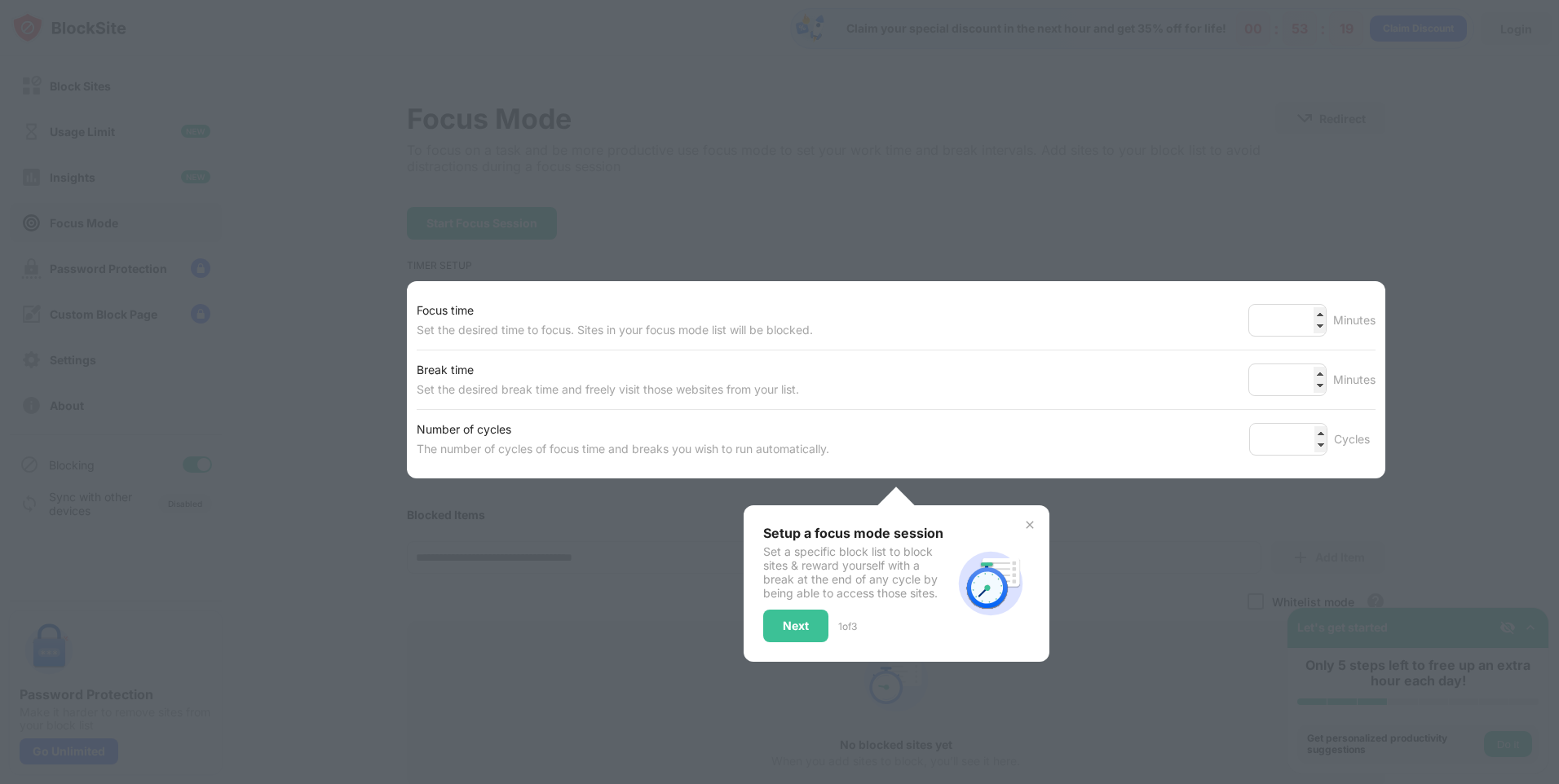
click at [506, 322] on div "Set the desired time to focus. Sites in your focus mode list will be blocked." at bounding box center [615, 330] width 397 height 19
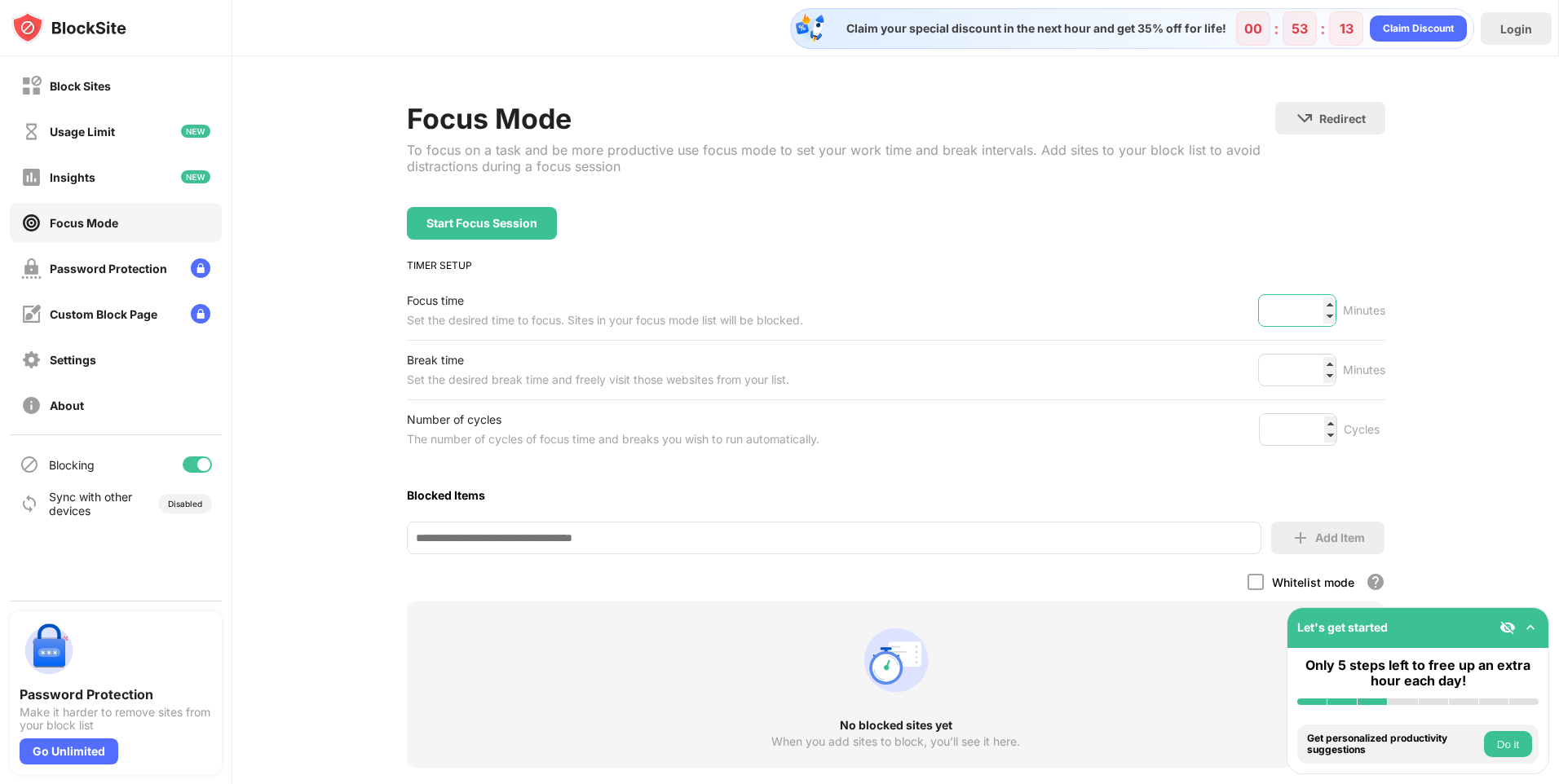
click at [1318, 316] on input "**" at bounding box center [1297, 310] width 78 height 33
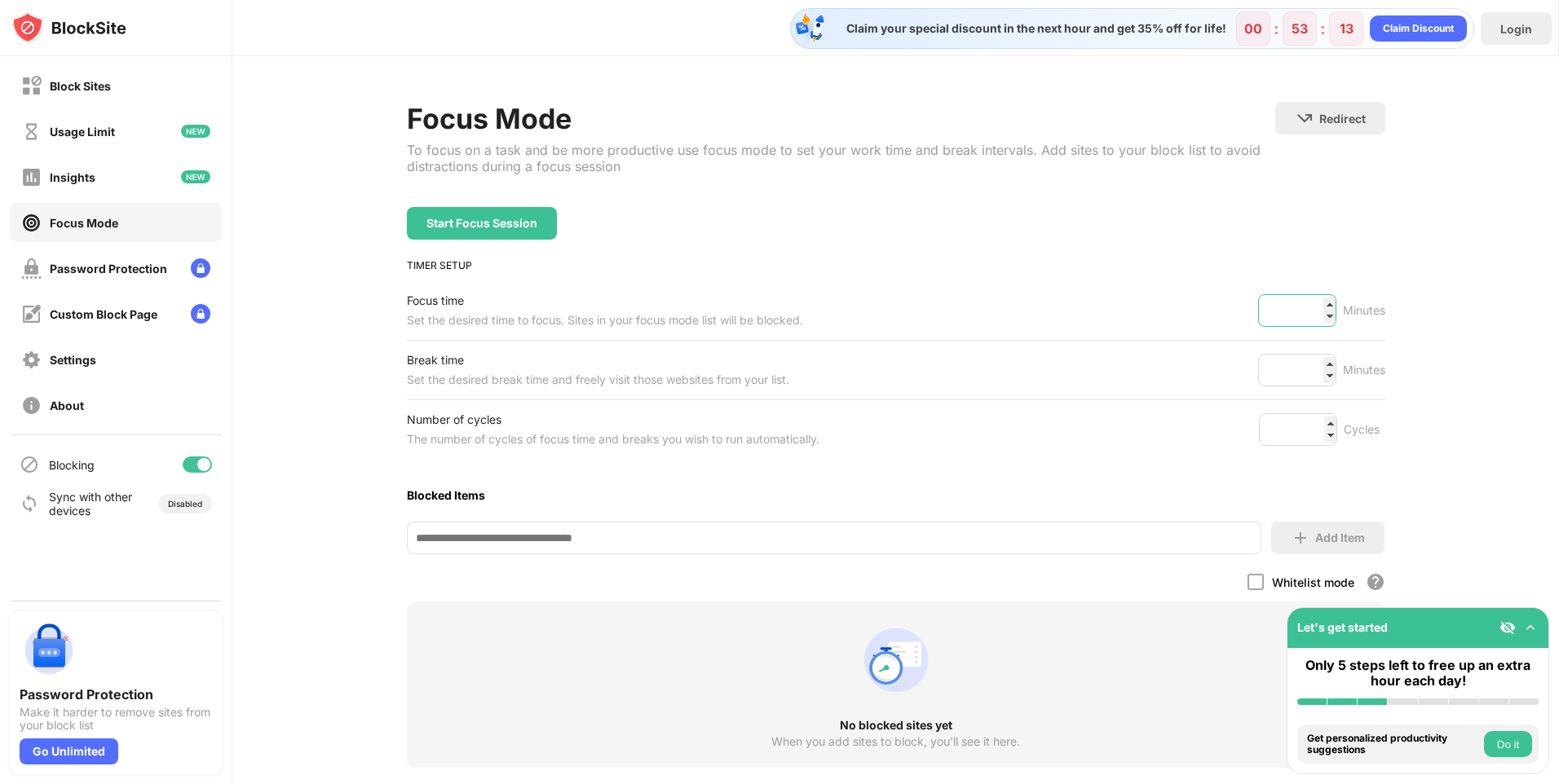
click at [1318, 316] on input "**" at bounding box center [1297, 310] width 78 height 33
drag, startPoint x: 1300, startPoint y: 304, endPoint x: 1264, endPoint y: 299, distance: 36.3
click at [1264, 299] on input "**" at bounding box center [1297, 310] width 78 height 33
type input "**"
click at [462, 543] on input at bounding box center [834, 537] width 855 height 33
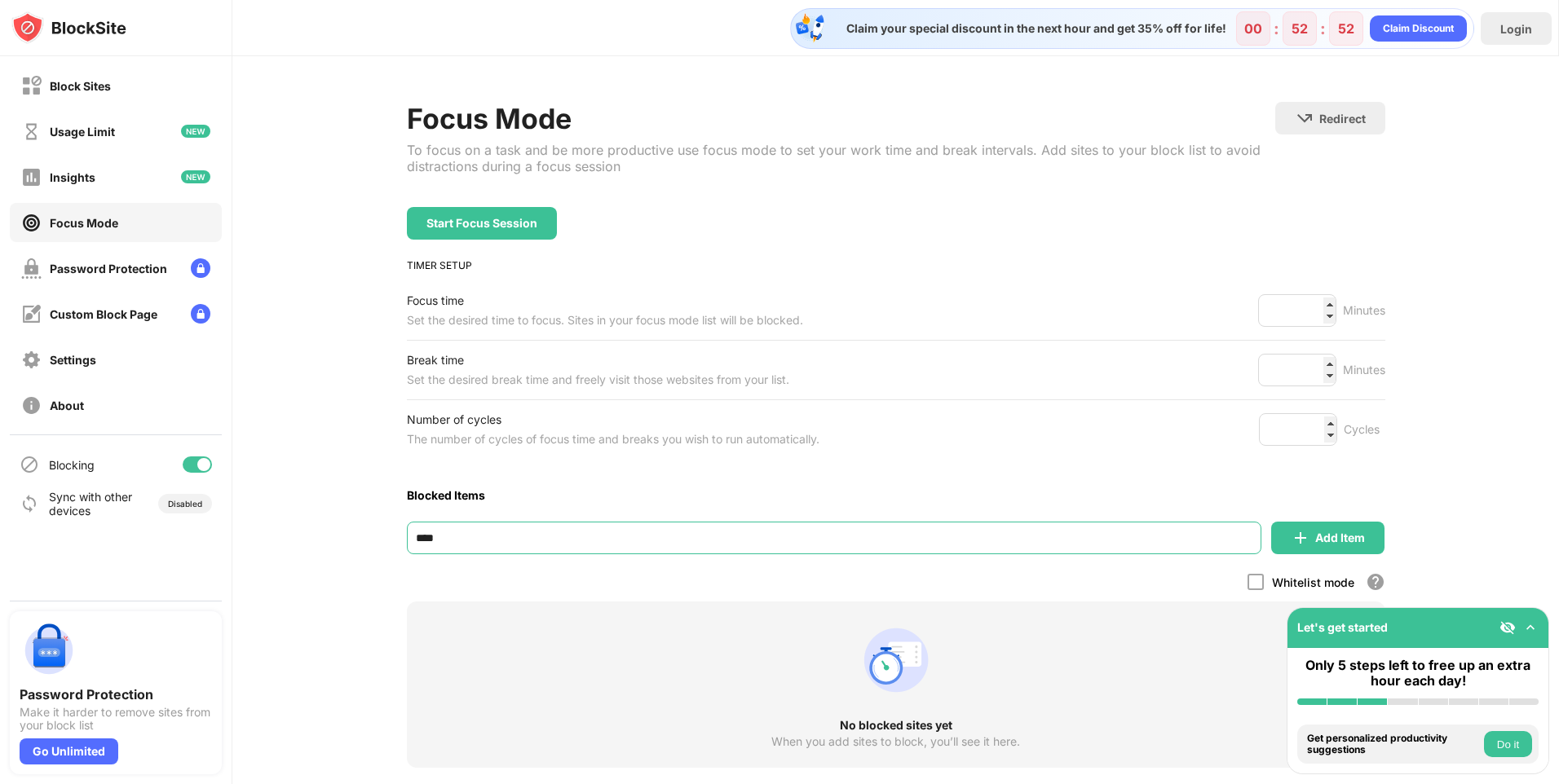
type input "****"
click at [626, 489] on div "Blocked Items" at bounding box center [896, 495] width 979 height 14
click at [1334, 534] on div "Add Item" at bounding box center [1339, 537] width 50 height 13
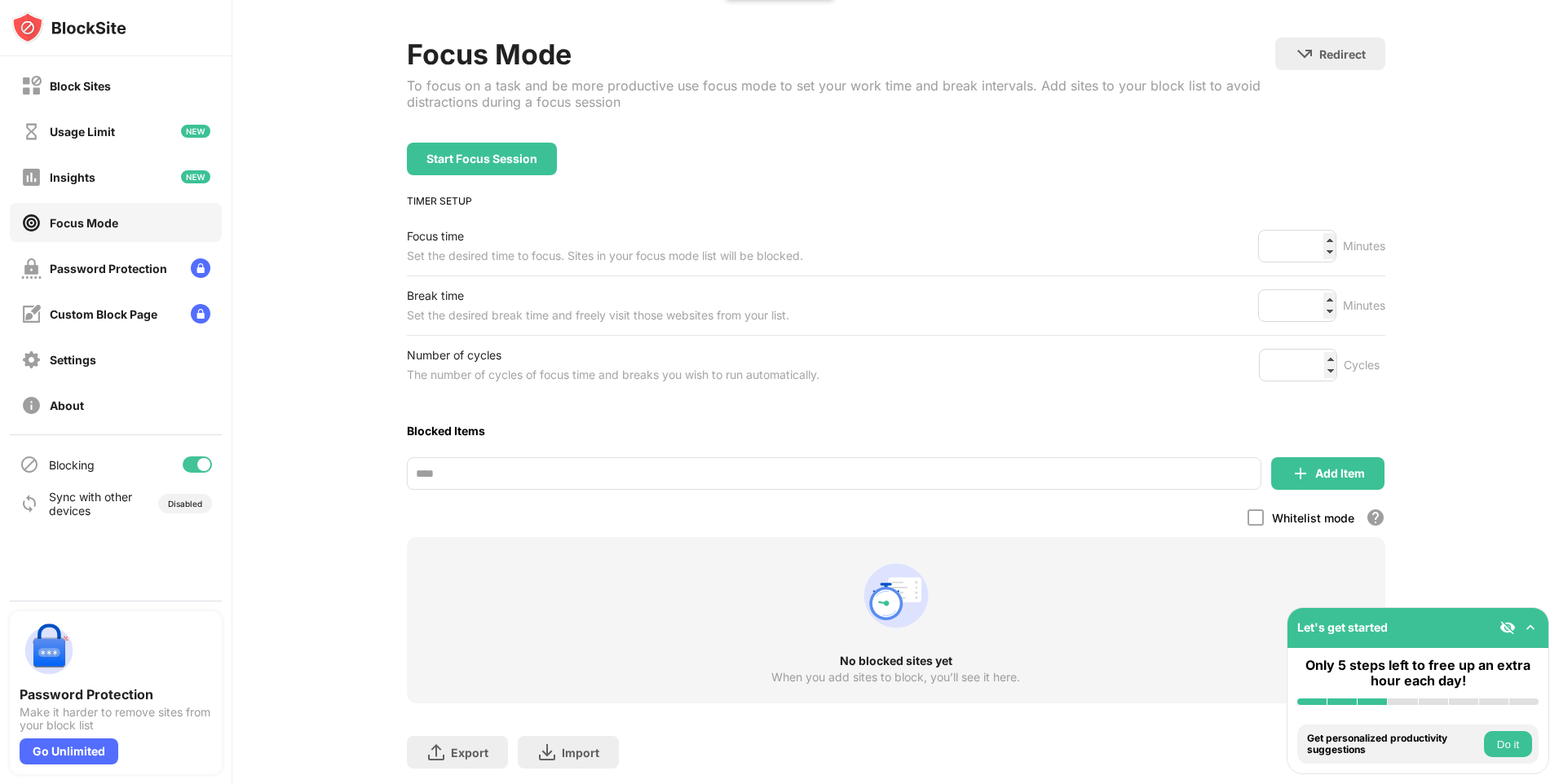
scroll to position [123, 0]
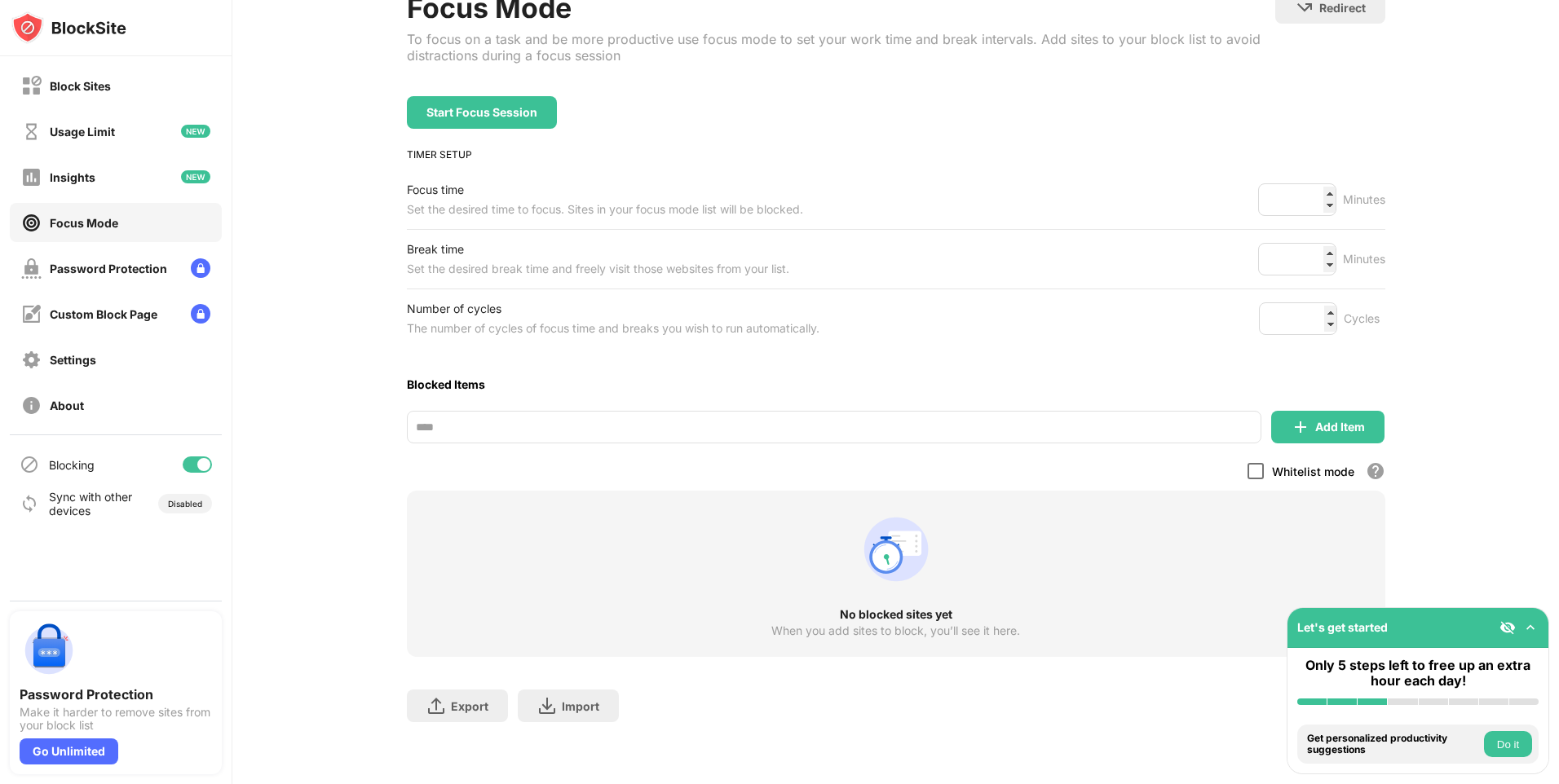
click at [1254, 463] on div at bounding box center [1255, 471] width 17 height 17
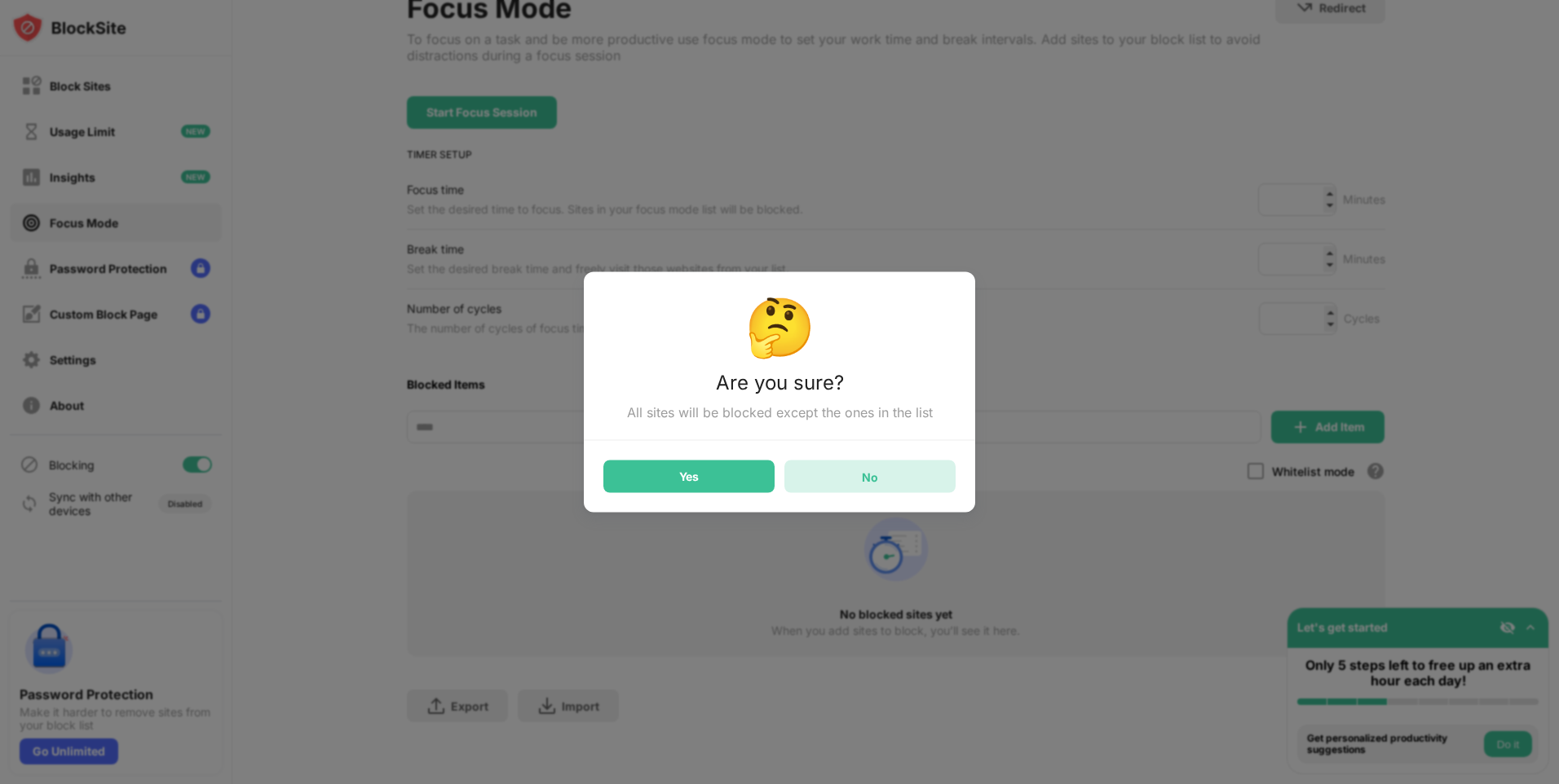
click at [865, 483] on div "No" at bounding box center [870, 476] width 17 height 14
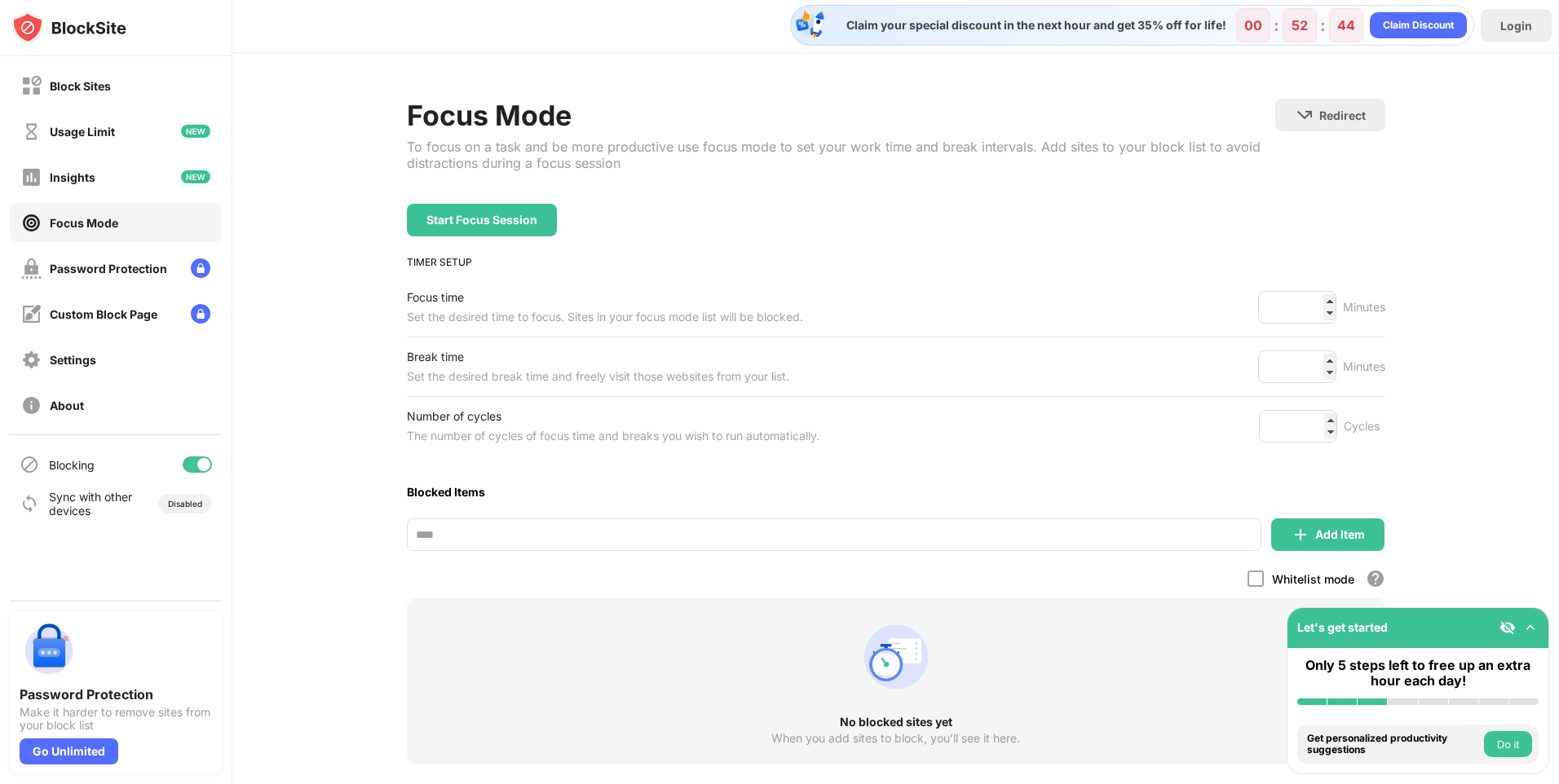
scroll to position [0, 0]
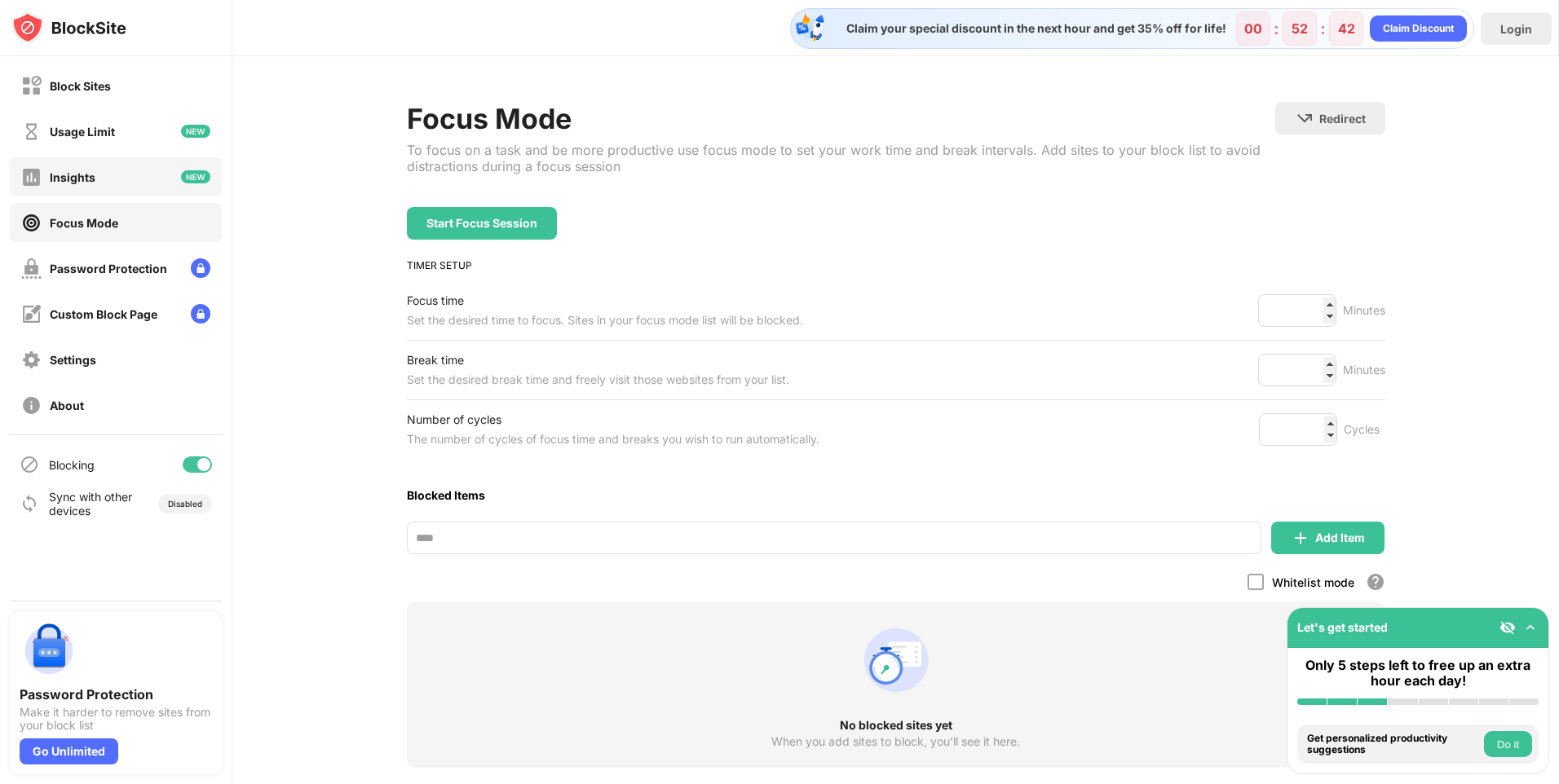
click at [95, 183] on div "Insights" at bounding box center [115, 177] width 212 height 40
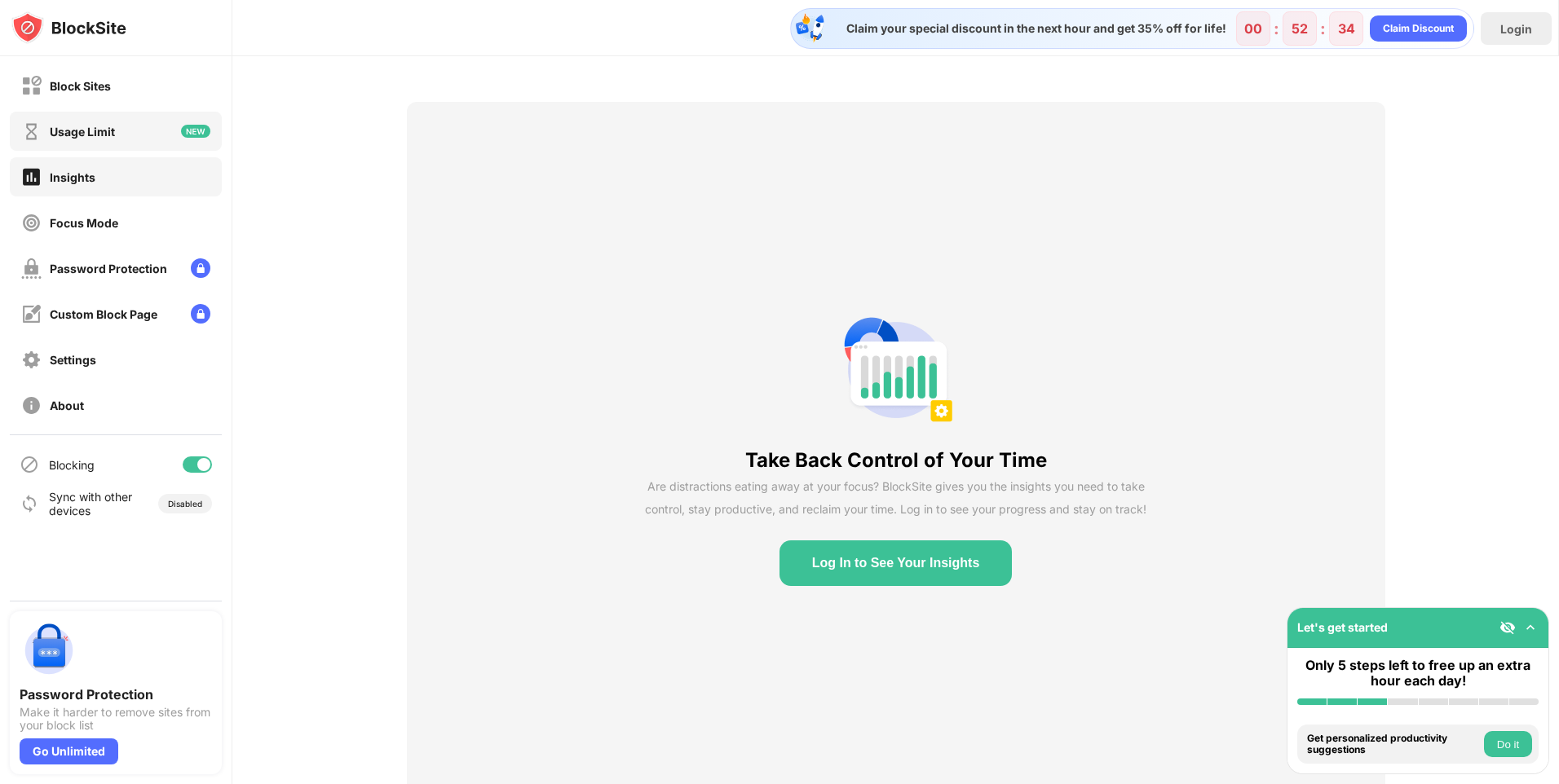
click at [114, 140] on div "Usage Limit" at bounding box center [68, 131] width 94 height 20
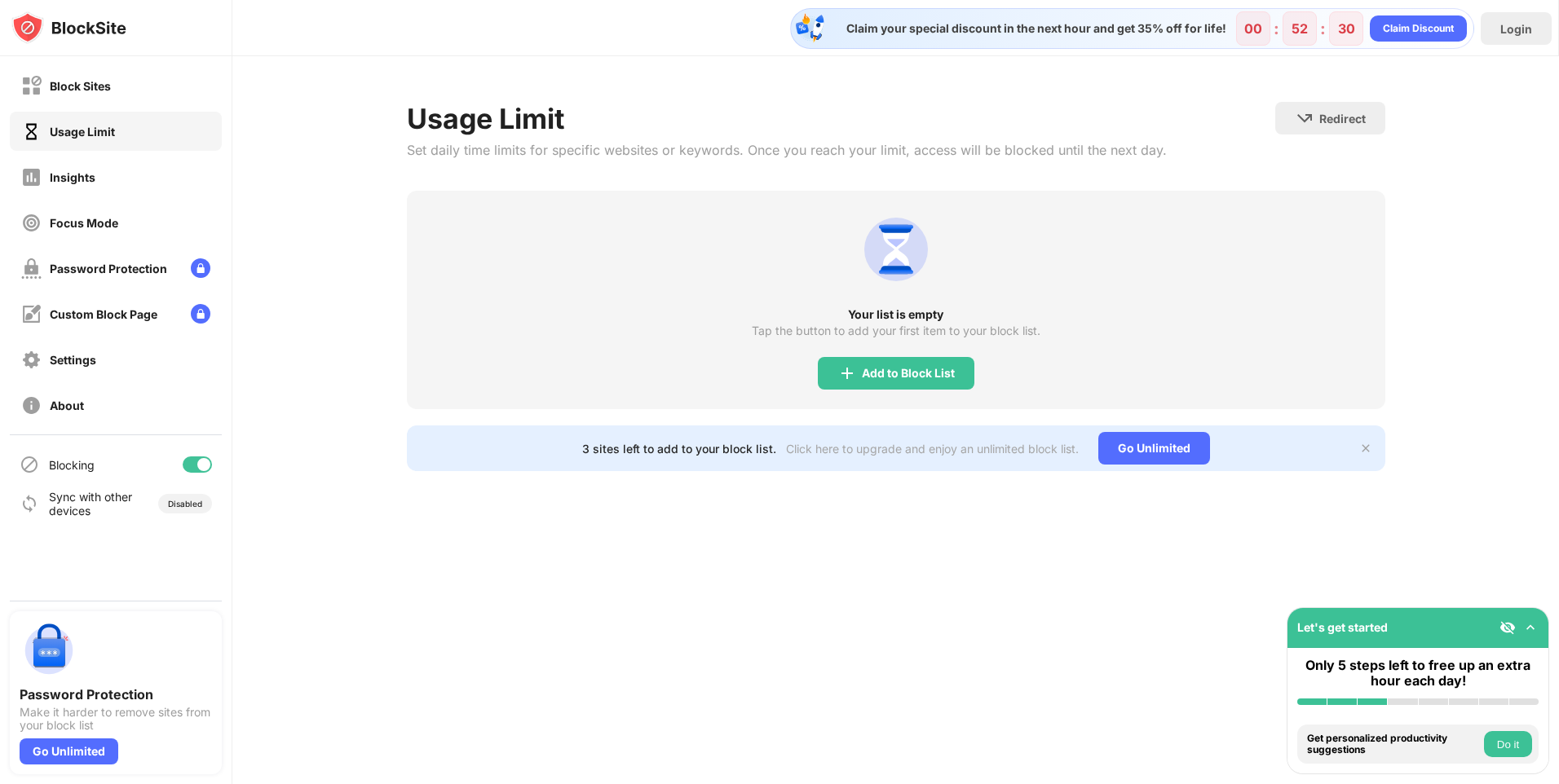
click at [88, 117] on div "Usage Limit" at bounding box center [115, 131] width 212 height 40
click at [878, 374] on div "Add to Block List" at bounding box center [908, 373] width 93 height 13
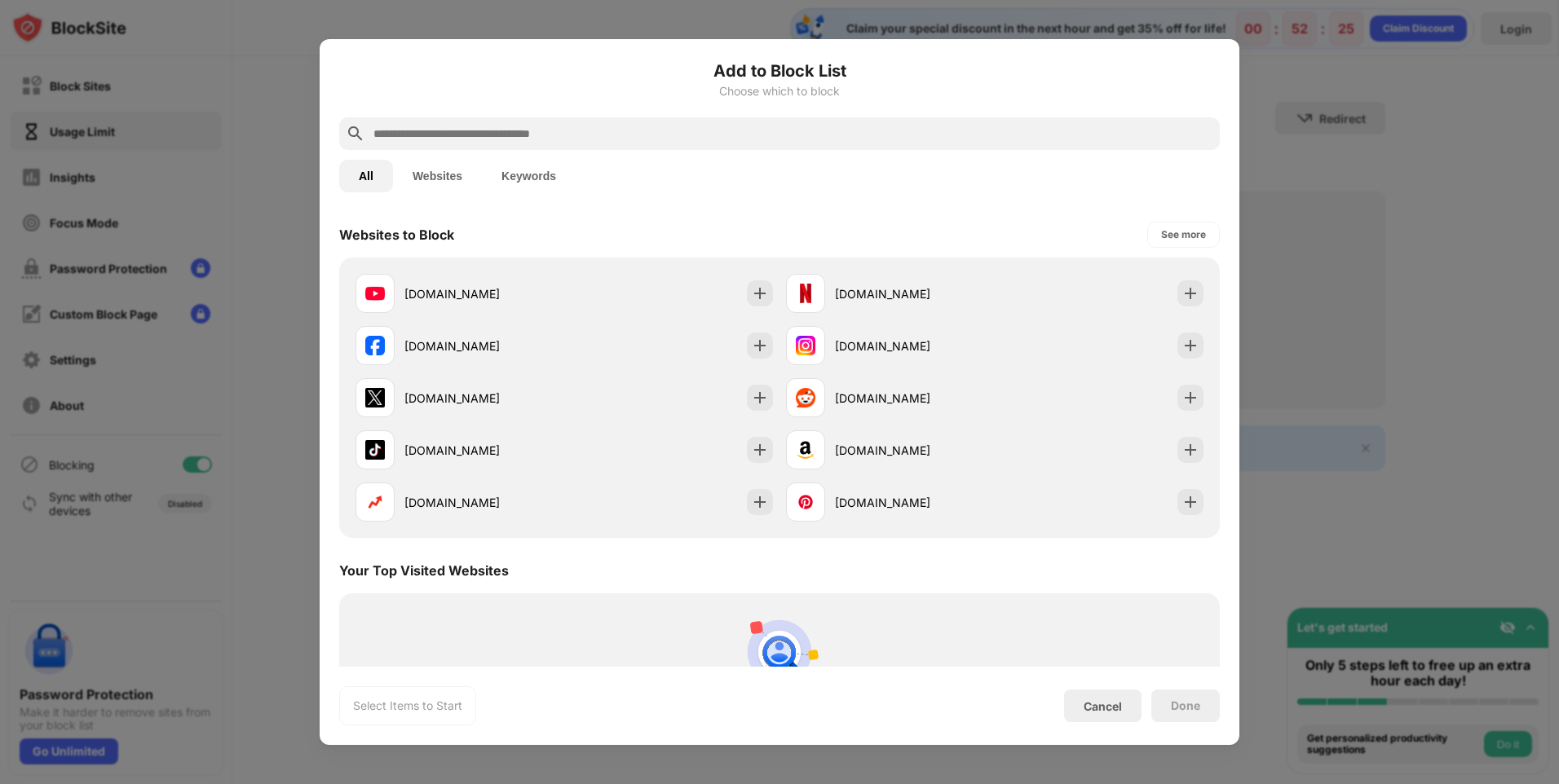
scroll to position [163, 0]
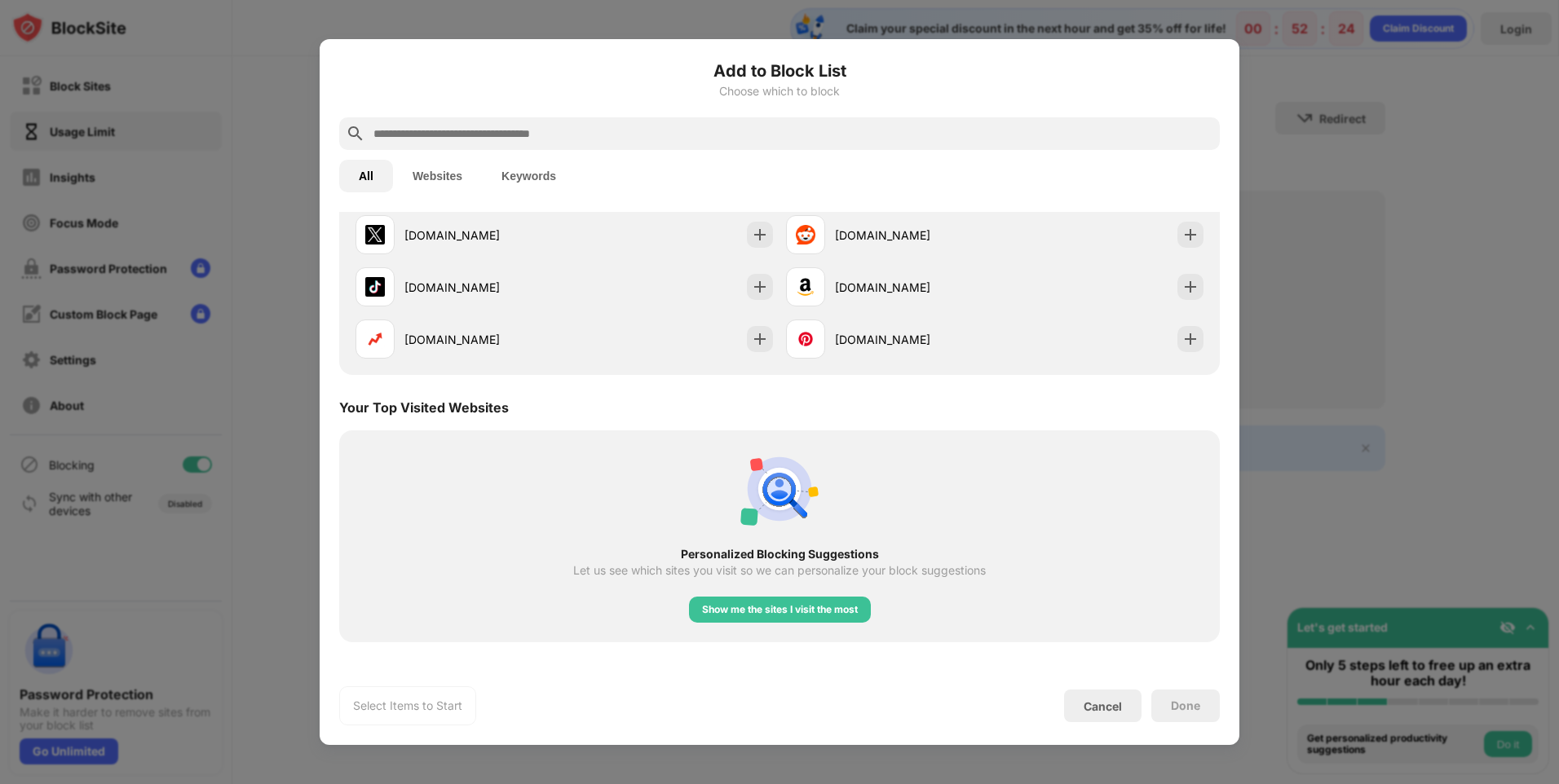
click at [540, 131] on input "text" at bounding box center [792, 134] width 841 height 19
click at [537, 131] on input "text" at bounding box center [792, 134] width 841 height 19
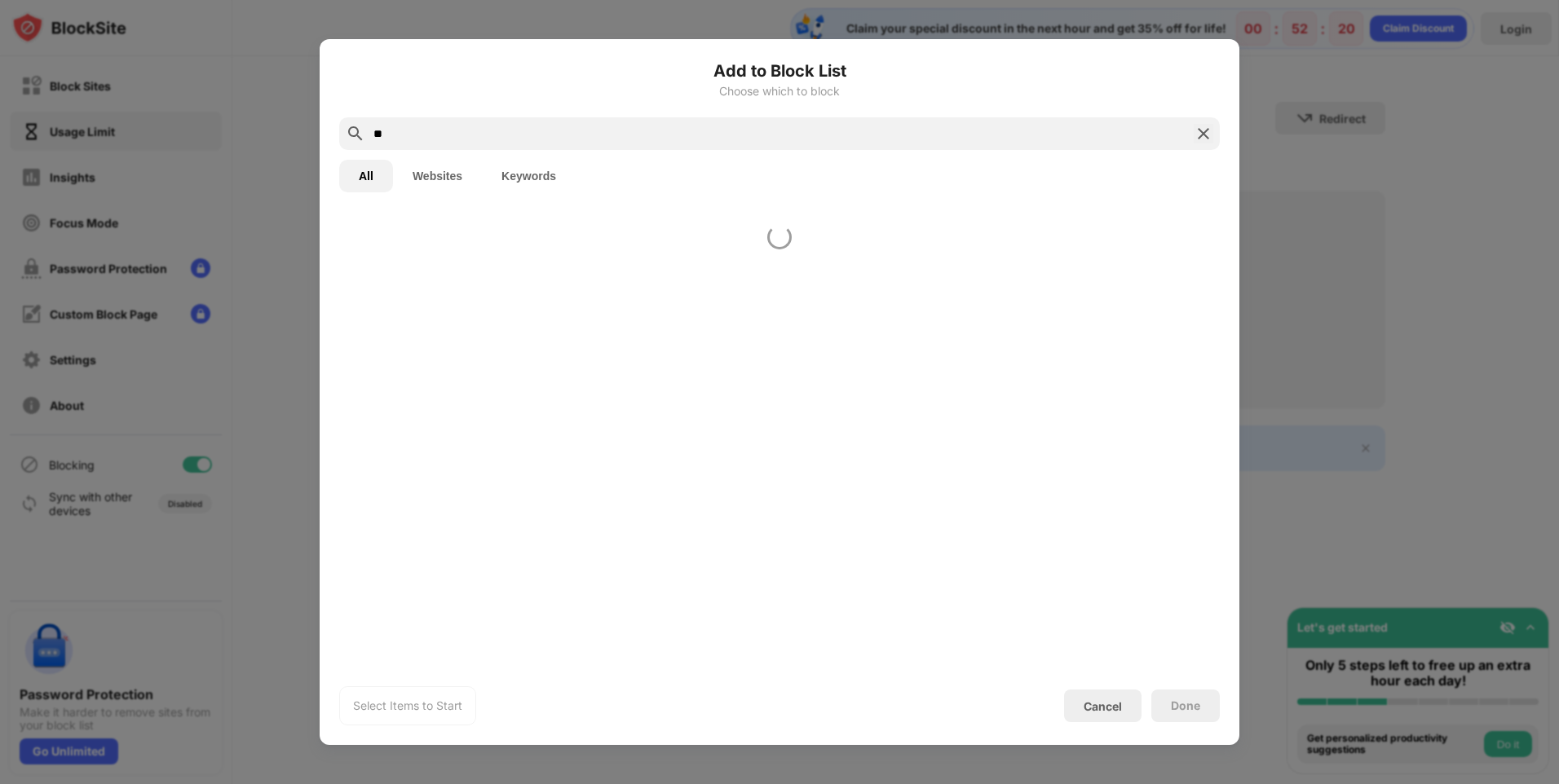
scroll to position [0, 0]
type input "****"
click at [527, 173] on button "Keywords" at bounding box center [528, 176] width 94 height 33
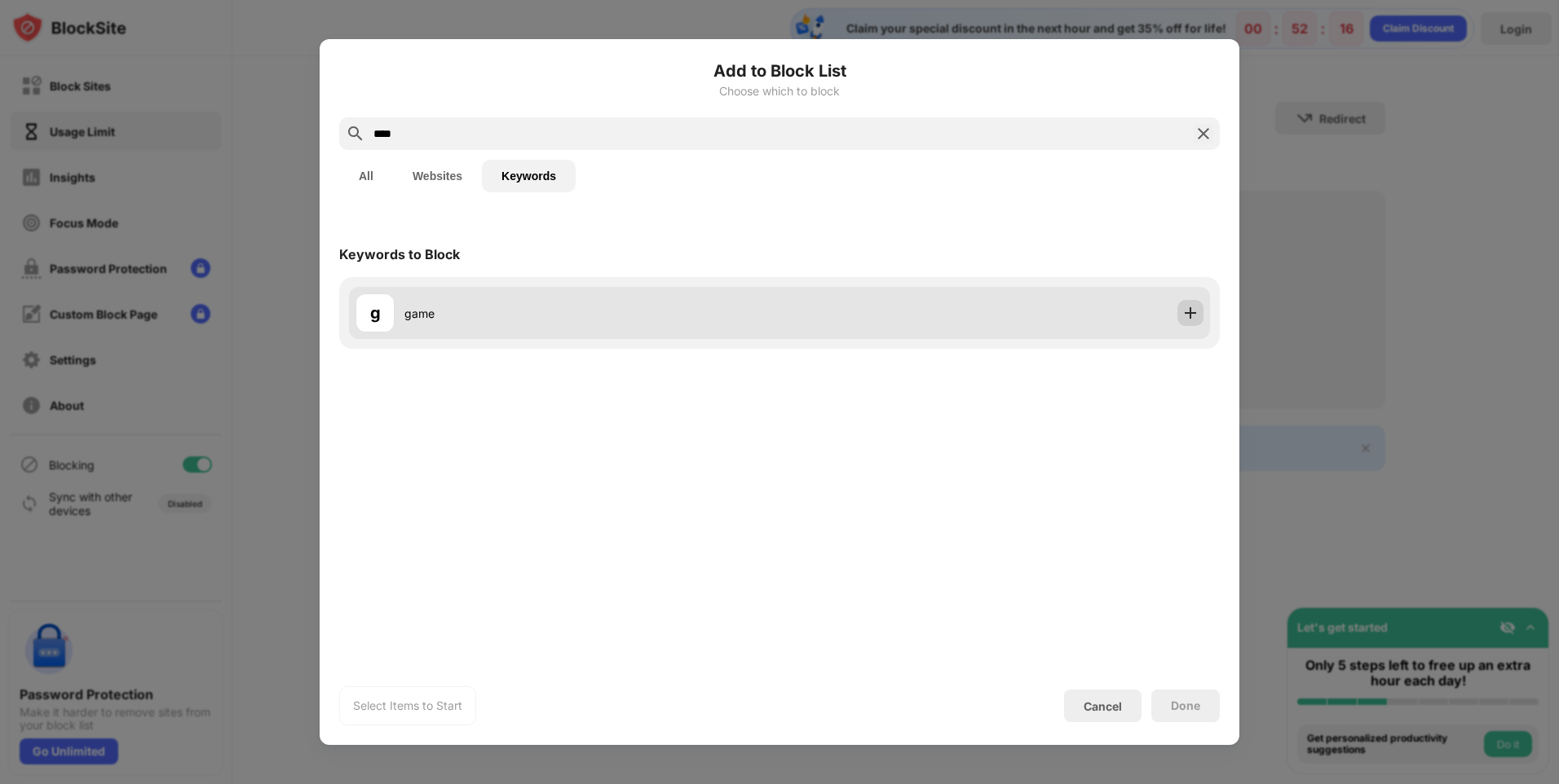
click at [1188, 309] on img at bounding box center [1190, 313] width 17 height 17
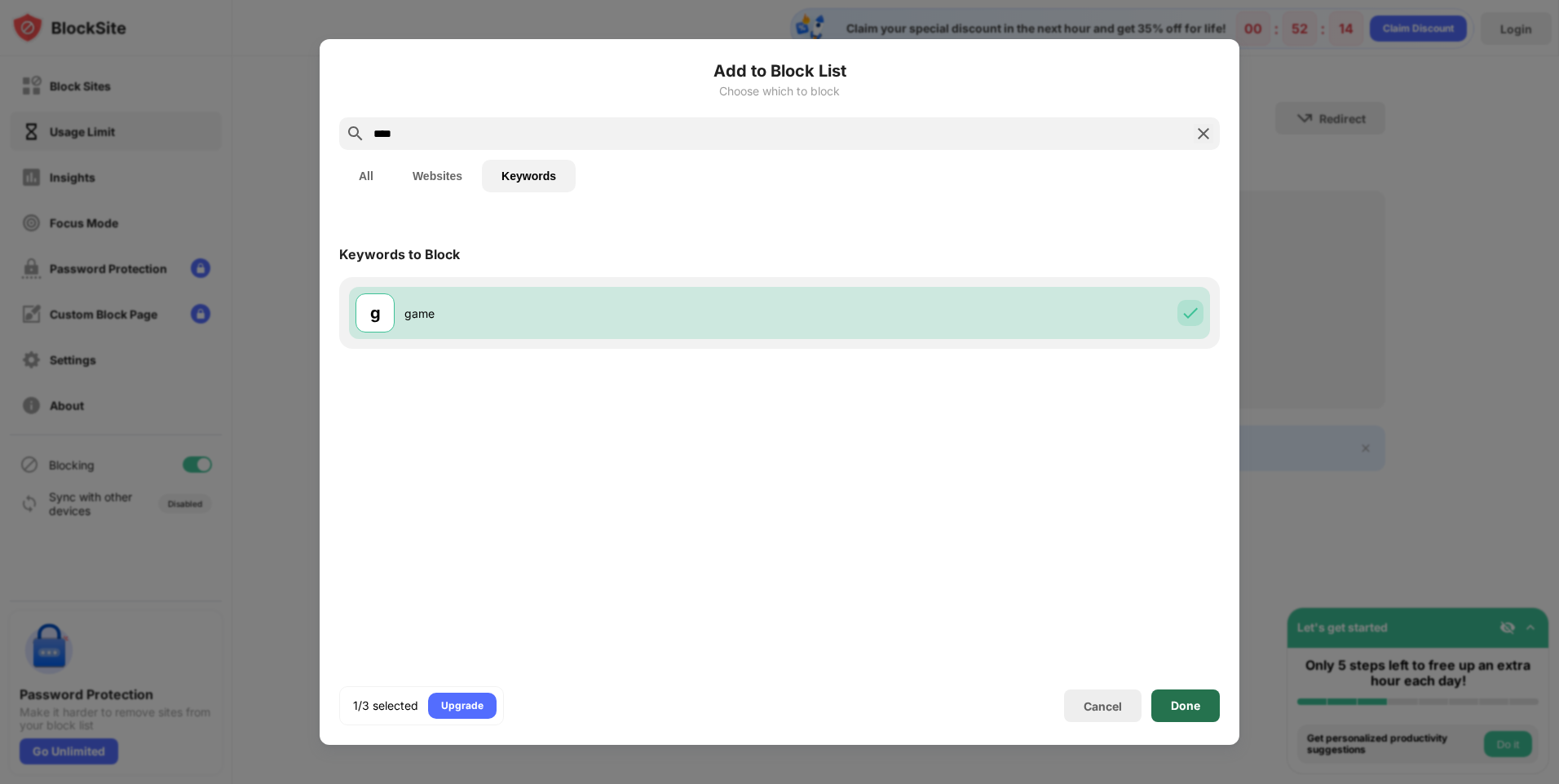
click at [1189, 707] on div "Done" at bounding box center [1184, 705] width 29 height 13
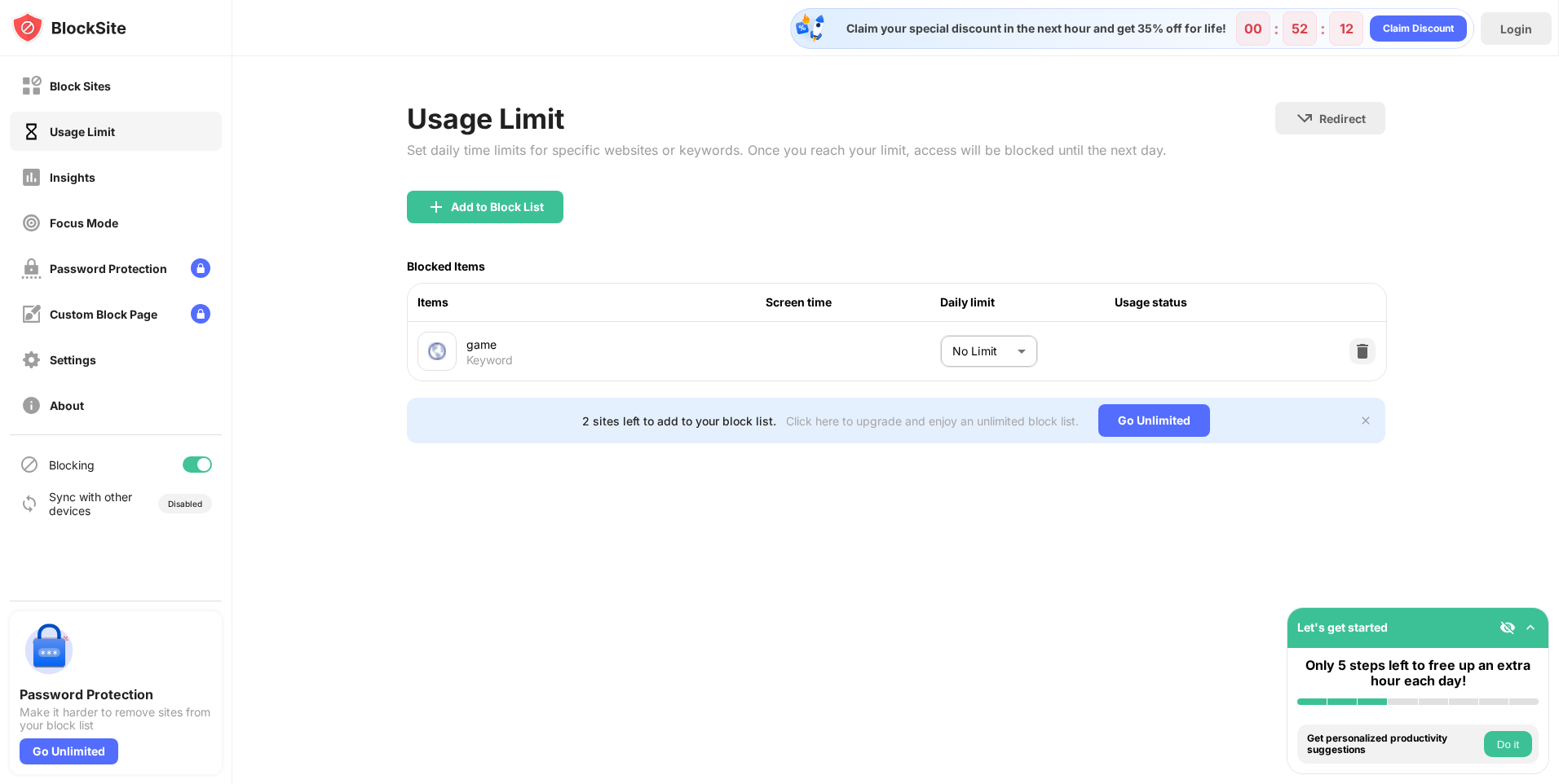
click at [1024, 334] on body "Block Sites Usage Limit Insights Focus Mode Password Protection Custom Block Pa…" at bounding box center [779, 392] width 1559 height 784
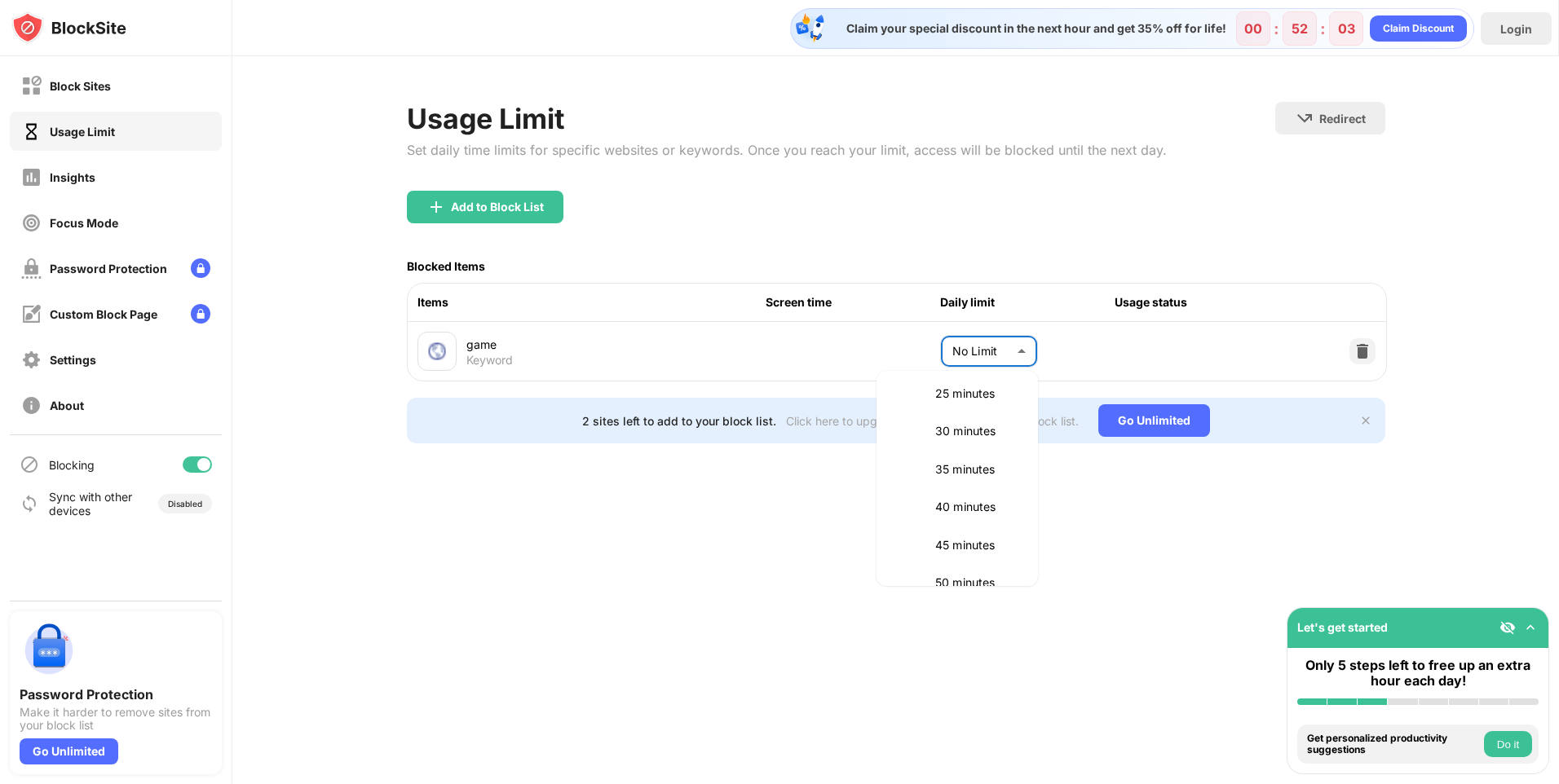
scroll to position [285, 0]
click at [978, 574] on p "60 minutes" at bounding box center [976, 575] width 84 height 18
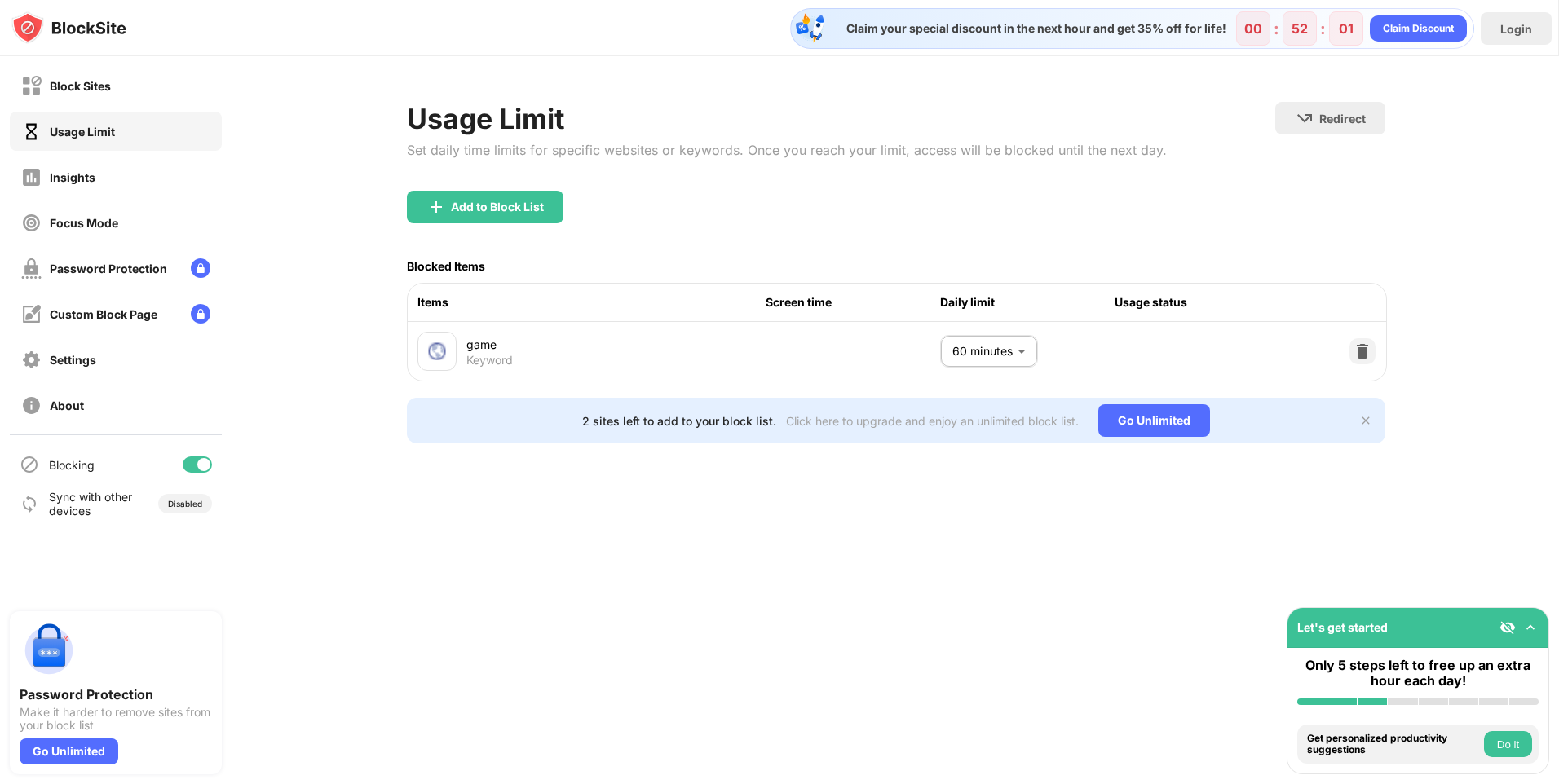
click at [1132, 366] on div "game Keyword 60 minutes ** ​" at bounding box center [897, 351] width 979 height 59
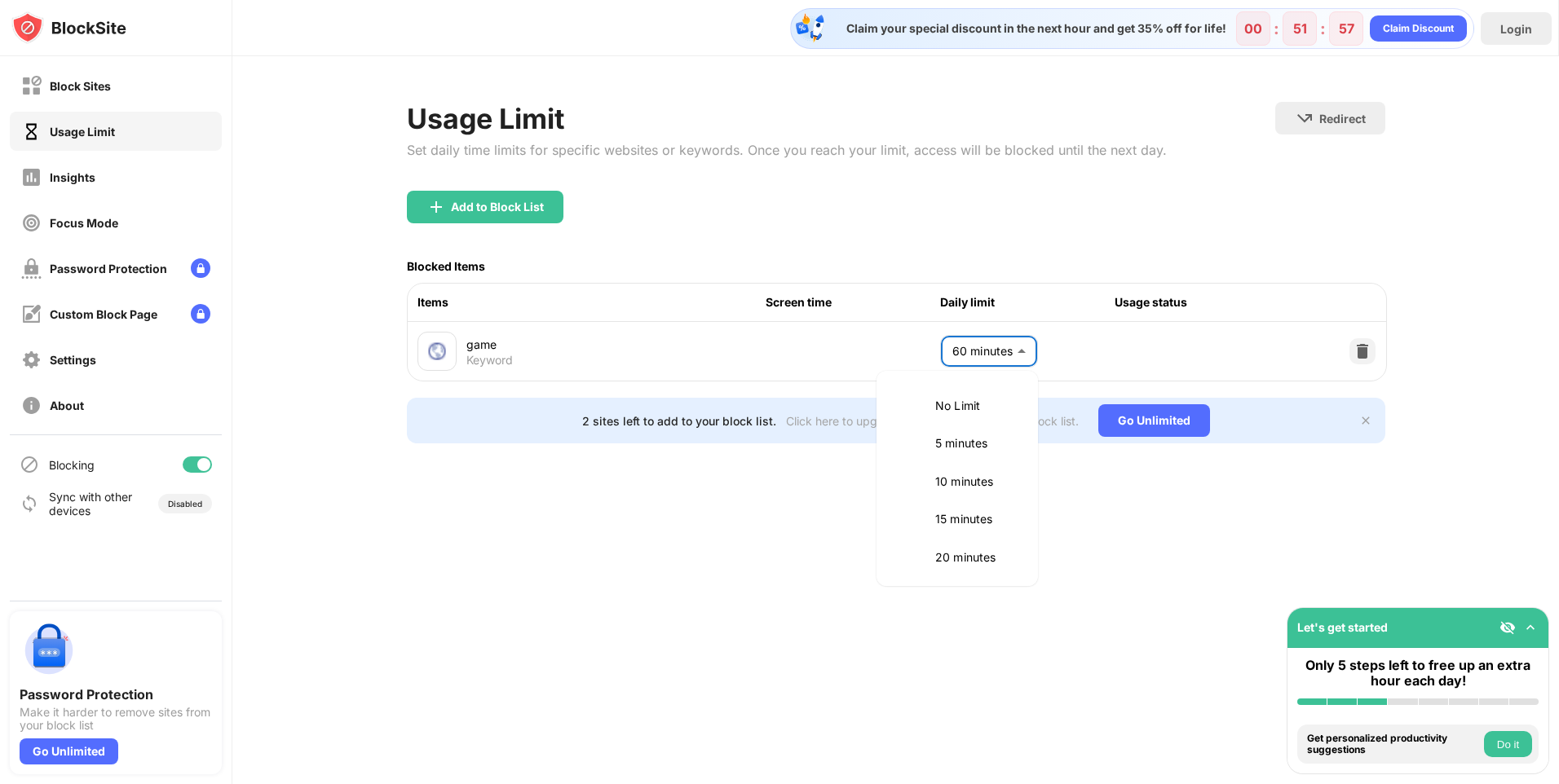
click at [1015, 348] on body "Block Sites Usage Limit Insights Focus Mode Password Protection Custom Block Pa…" at bounding box center [779, 392] width 1559 height 784
click at [998, 456] on p "45 minutes" at bounding box center [976, 462] width 84 height 18
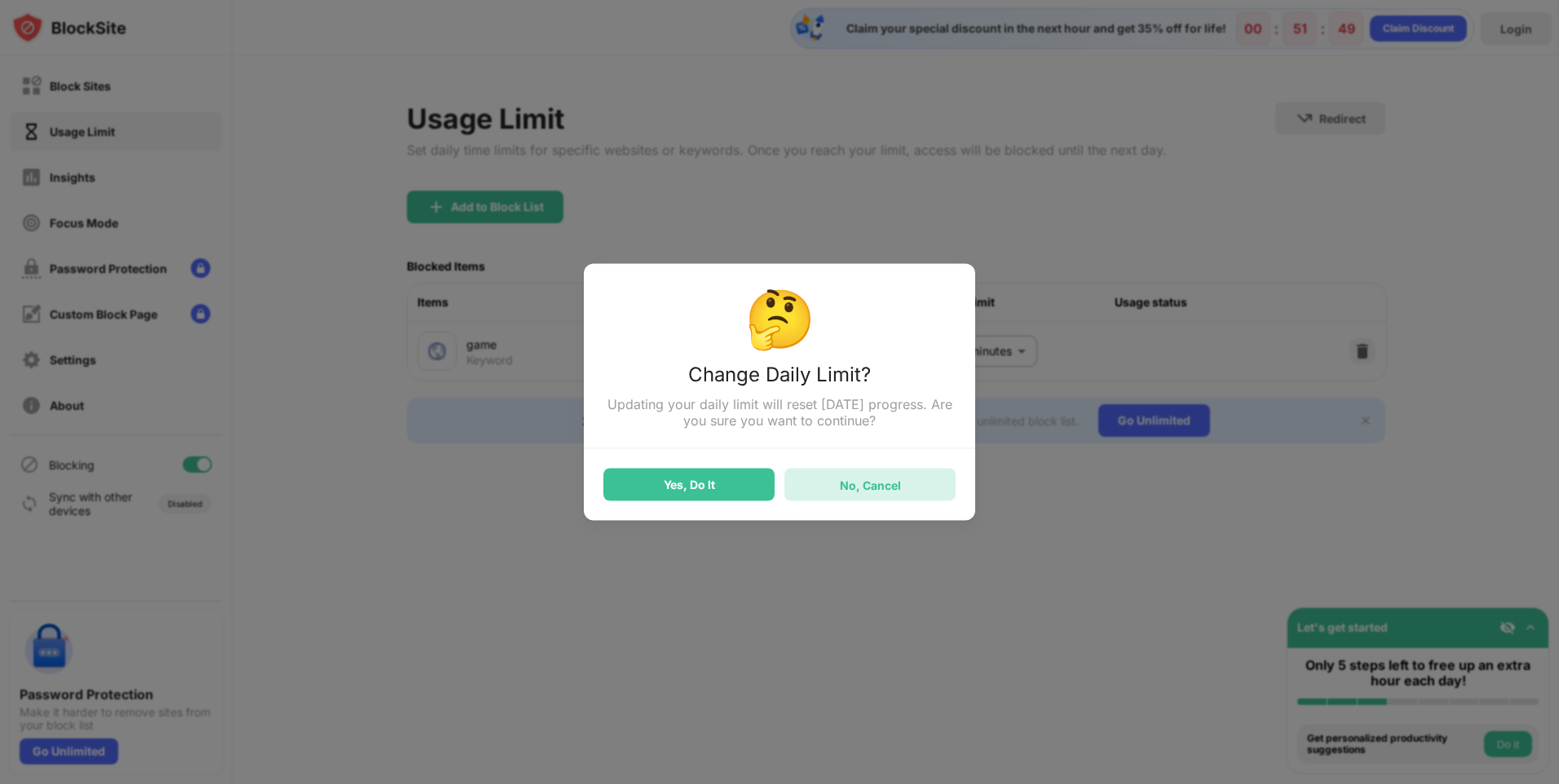
click at [842, 488] on div "No, Cancel" at bounding box center [871, 484] width 62 height 14
type input "**"
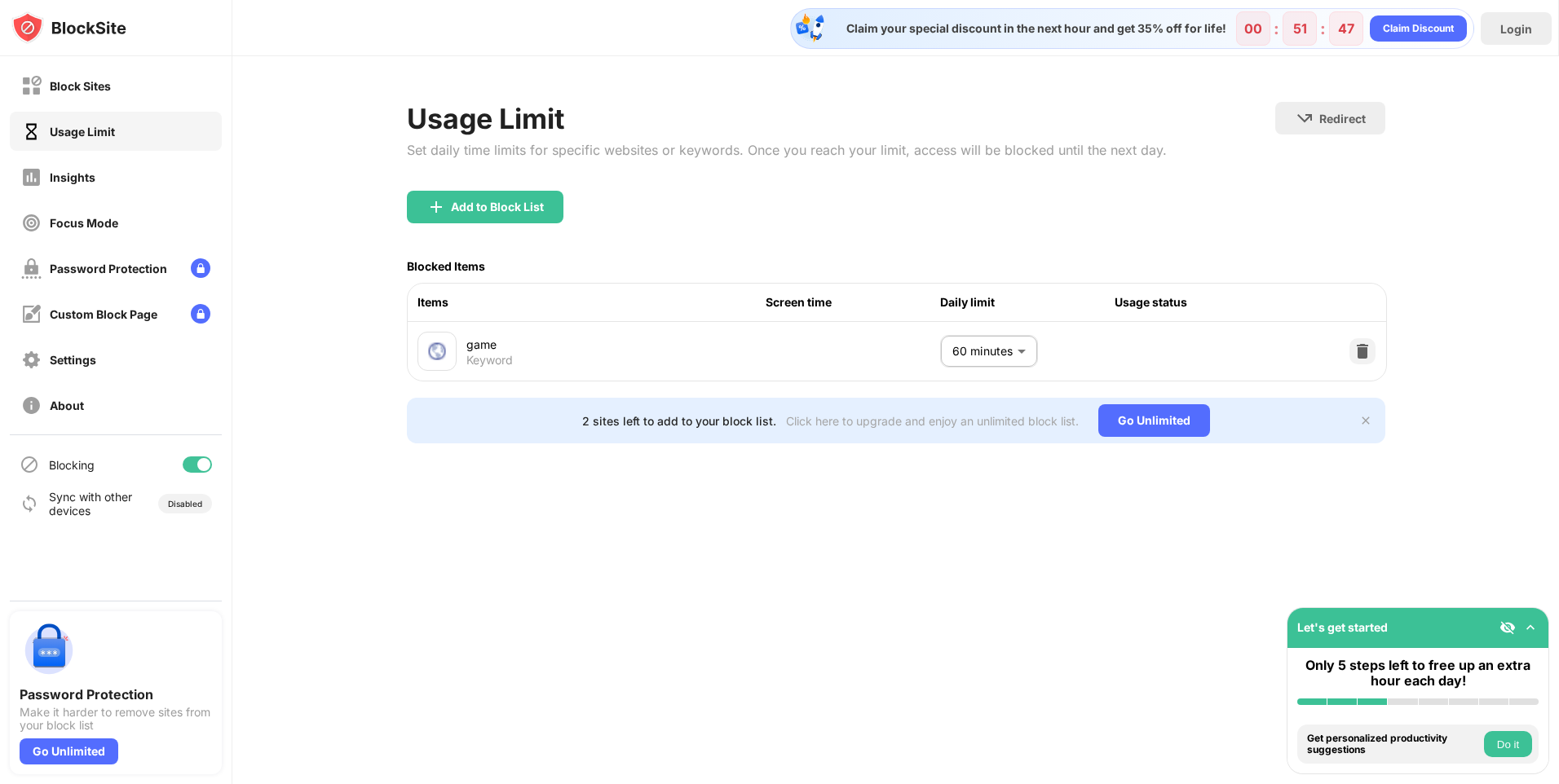
click at [1139, 352] on div "game Keyword 60 minutes ** ​" at bounding box center [897, 351] width 979 height 59
click at [1143, 517] on div "Claim your special discount in the next hour and get 35% off for life! 00 : 51 …" at bounding box center [895, 392] width 1326 height 784
click at [987, 231] on div "Add to Block List" at bounding box center [896, 220] width 979 height 59
click at [1006, 604] on div "Claim your special discount in the next hour and get 35% off for life! 00 : 51 …" at bounding box center [895, 392] width 1326 height 784
click at [538, 338] on div "game" at bounding box center [616, 344] width 300 height 17
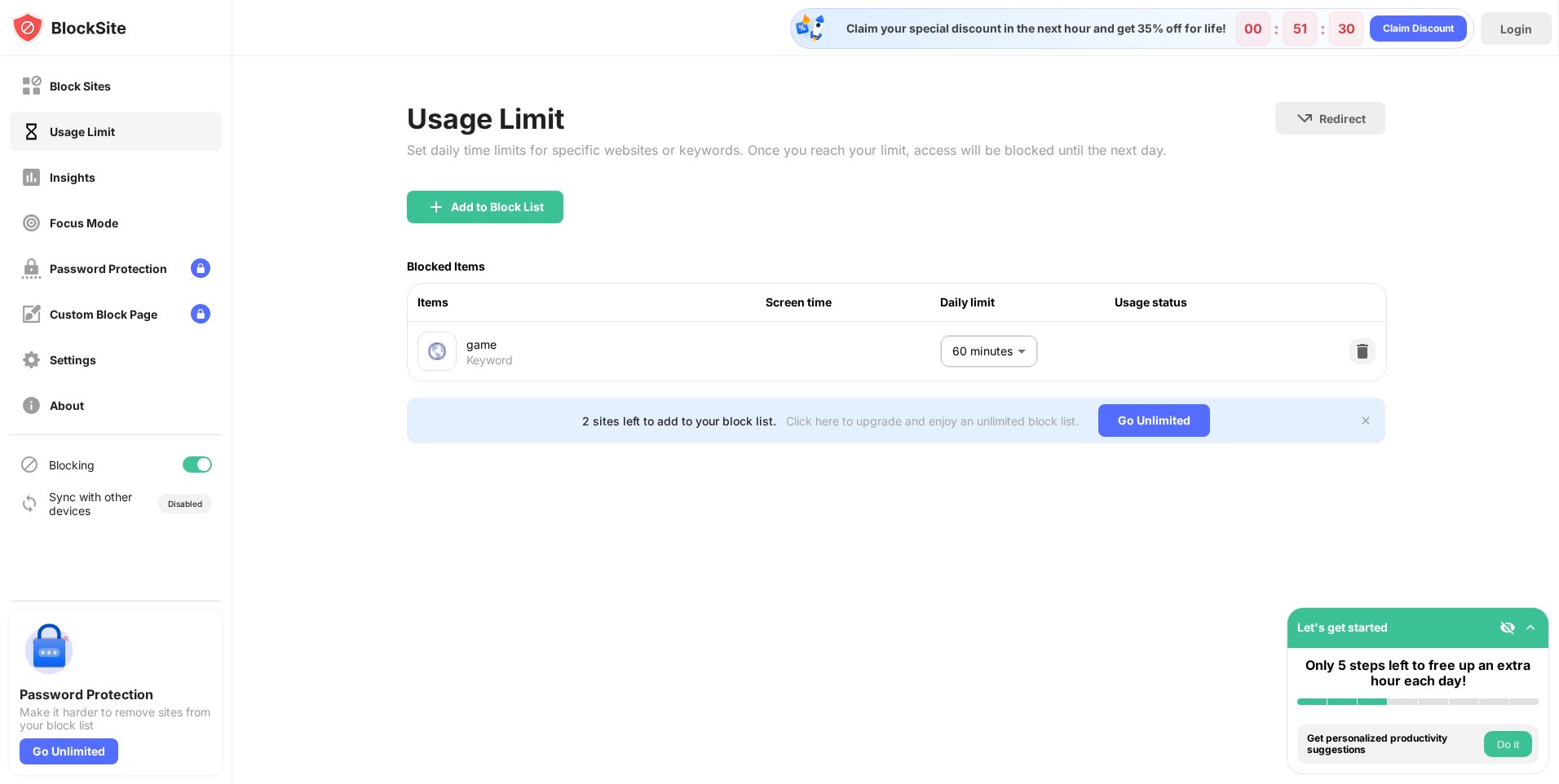
click at [1369, 427] on img at bounding box center [1365, 420] width 13 height 13
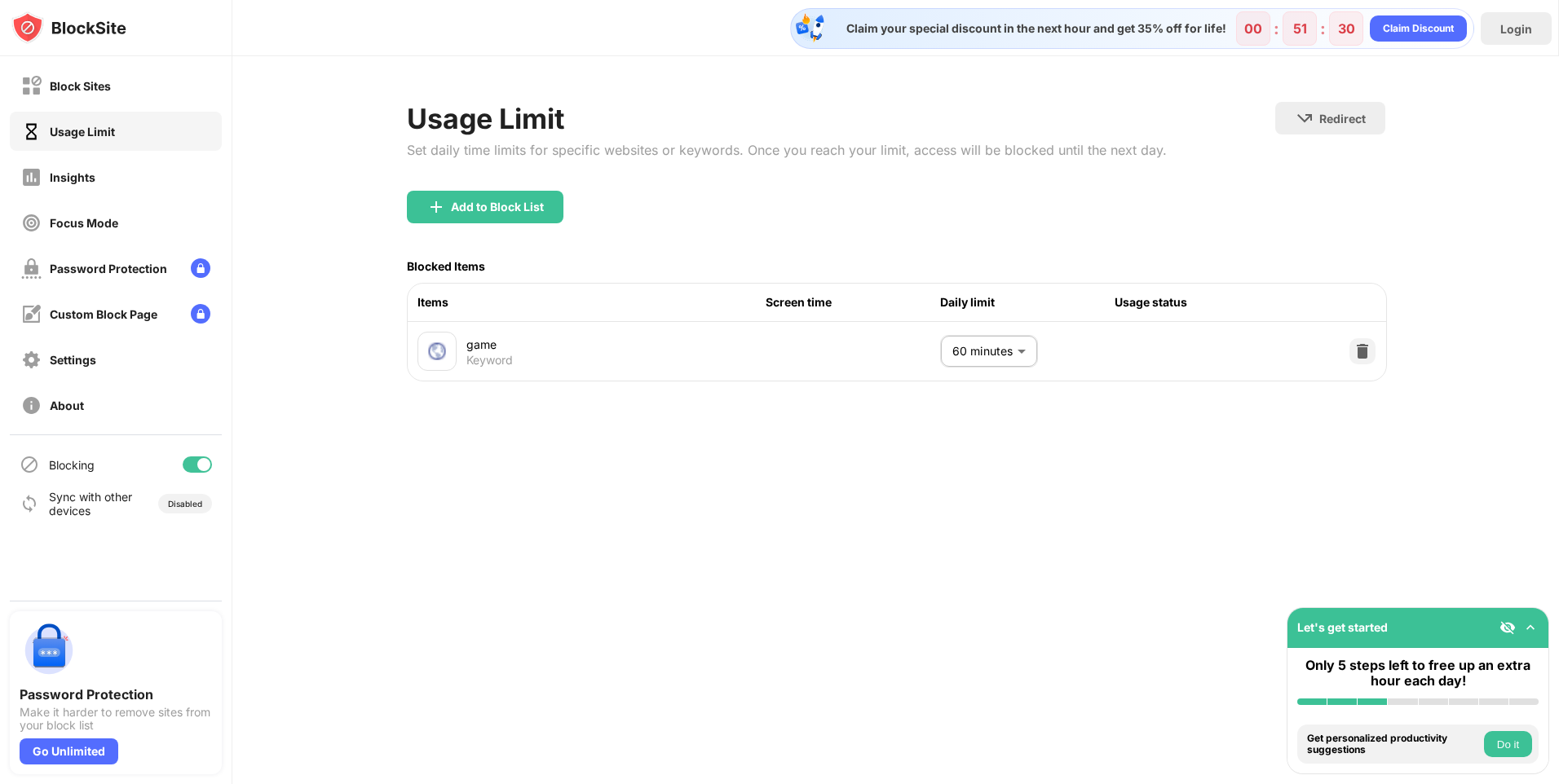
click at [1051, 518] on div "Claim your special discount in the next hour and get 35% off for life! 00 : 51 …" at bounding box center [895, 392] width 1326 height 784
click at [1124, 303] on div "Usage status" at bounding box center [1201, 302] width 174 height 18
click at [87, 132] on div "Usage Limit" at bounding box center [83, 132] width 65 height 14
click at [84, 91] on div "Block Sites" at bounding box center [81, 86] width 62 height 14
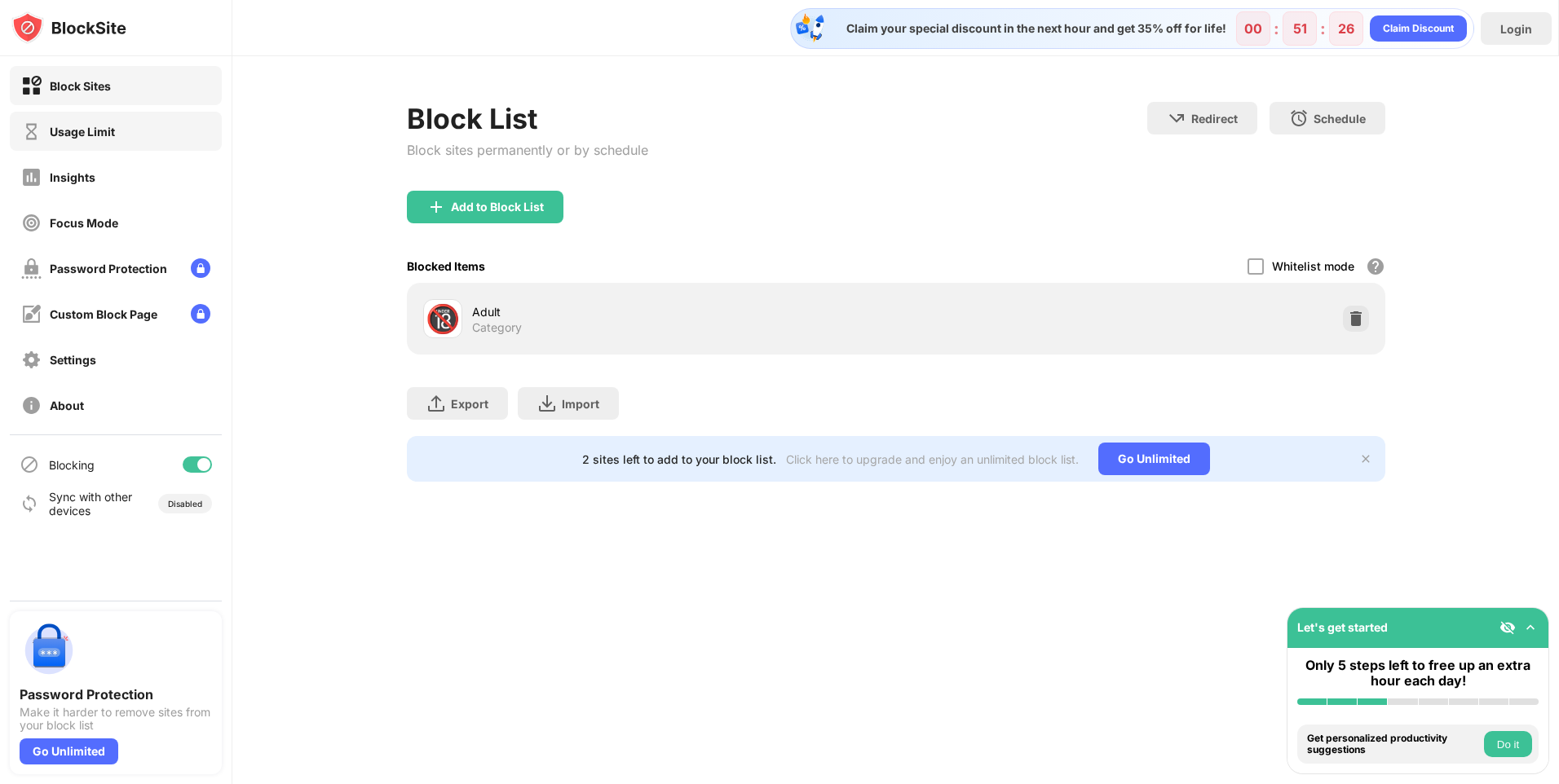
click at [84, 120] on div "Usage Limit" at bounding box center [115, 131] width 212 height 40
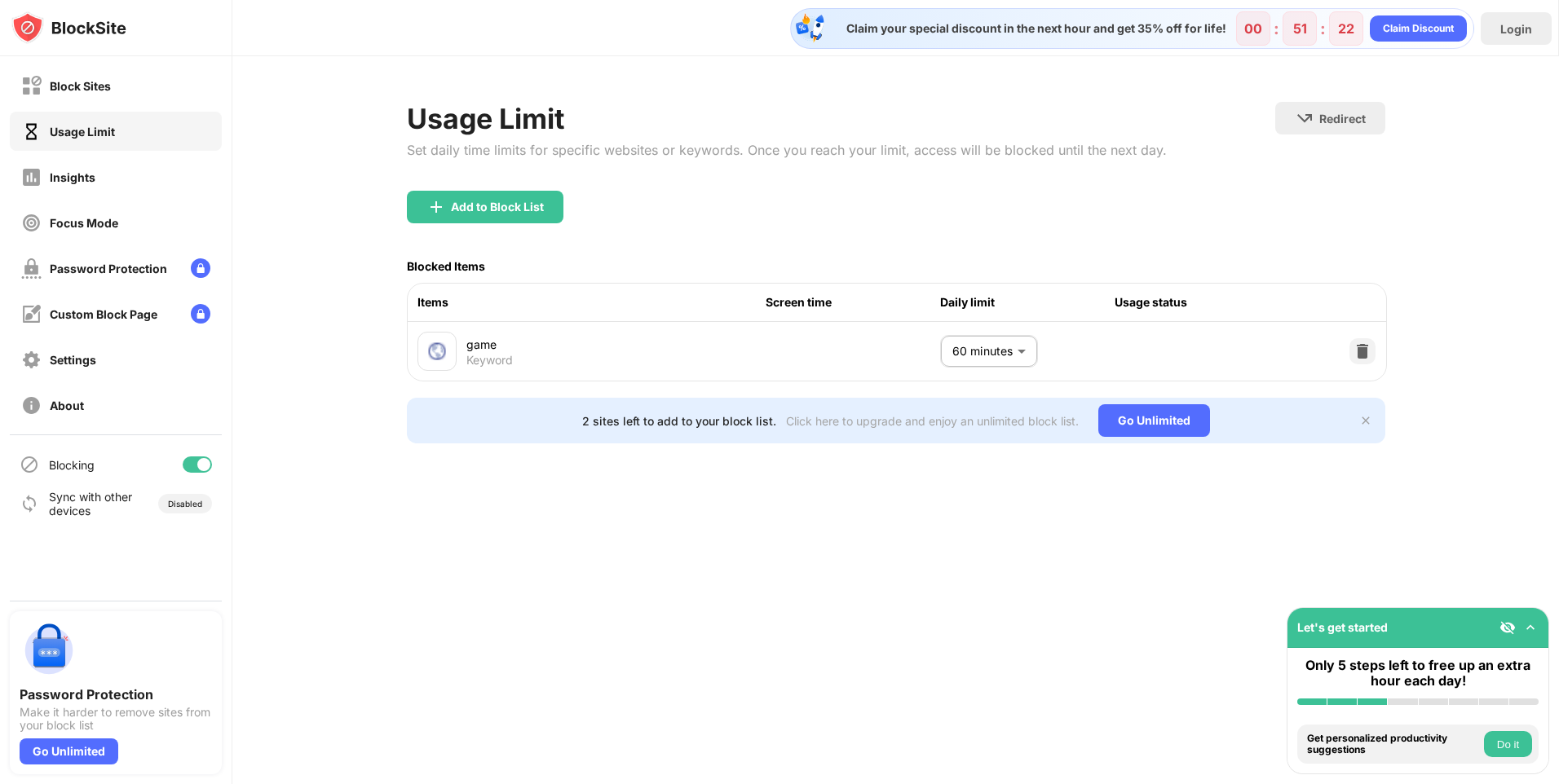
click at [732, 518] on div "Claim your special discount in the next hour and get 35% off for life! 00 : 51 …" at bounding box center [895, 392] width 1326 height 784
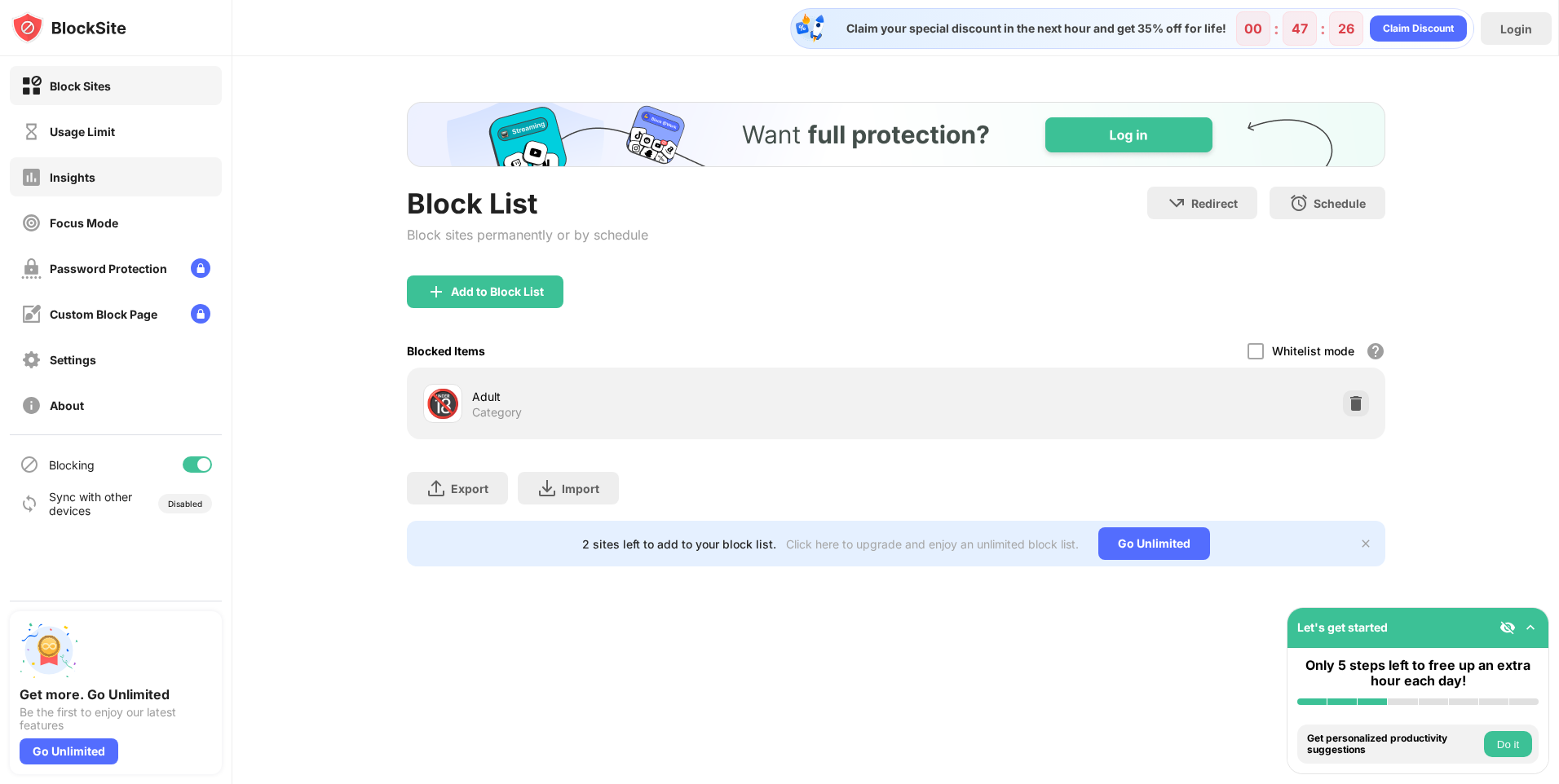
click at [62, 185] on div "Insights" at bounding box center [58, 177] width 74 height 20
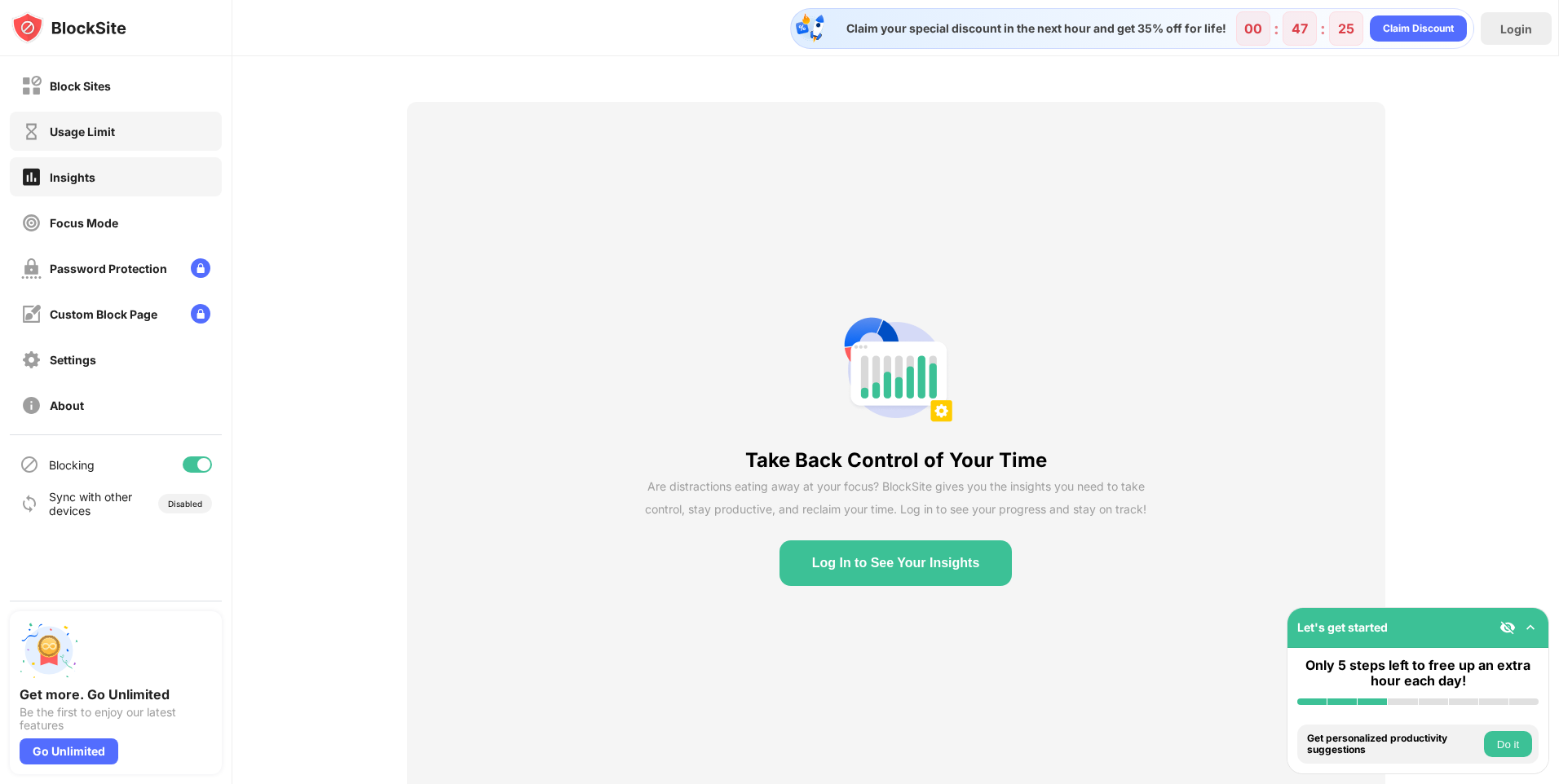
click at [70, 134] on div "Usage Limit" at bounding box center [83, 132] width 65 height 14
